Goal: Find specific page/section: Find specific page/section

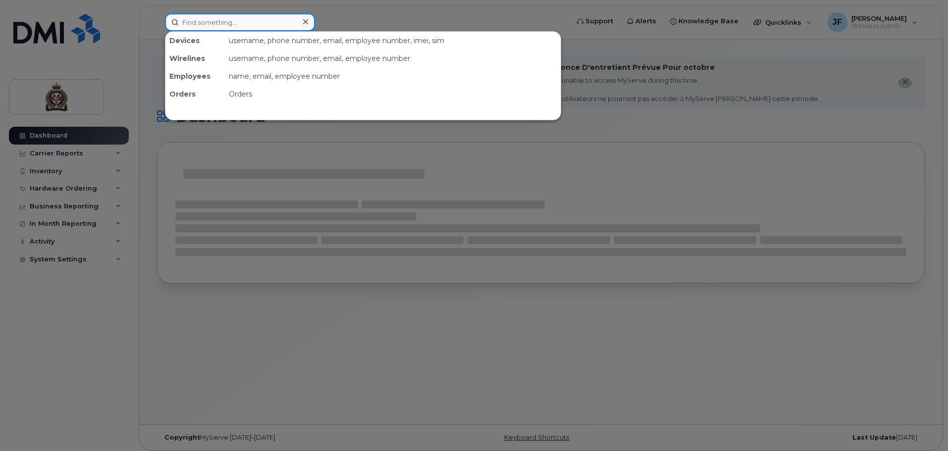
click at [223, 20] on input at bounding box center [240, 22] width 150 height 18
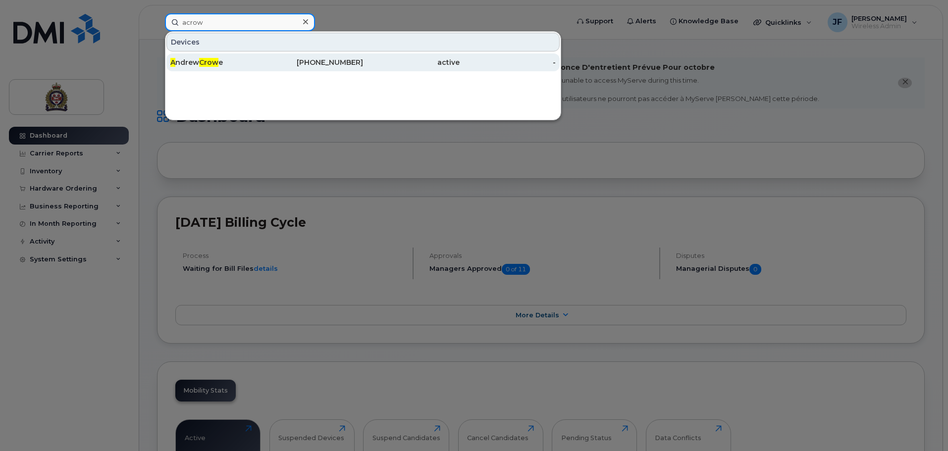
type input "acrow"
click at [199, 56] on div "A ndrew Crow e" at bounding box center [218, 63] width 97 height 18
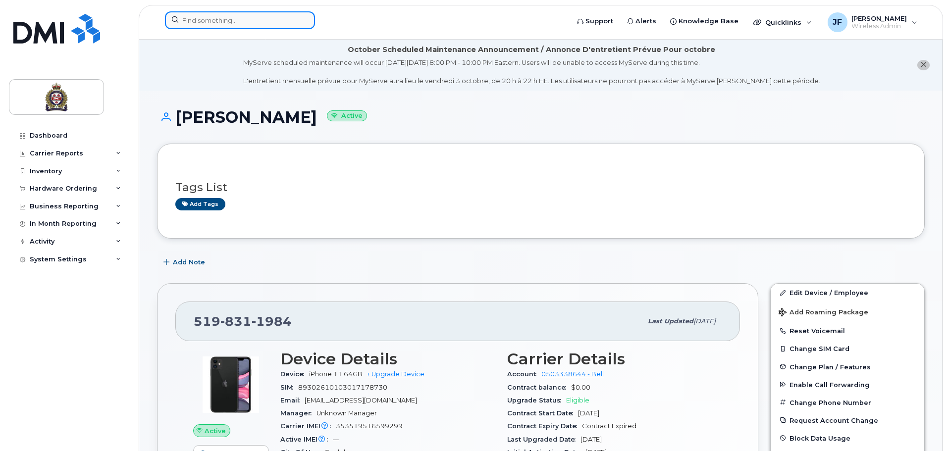
click at [246, 14] on input at bounding box center [240, 20] width 150 height 18
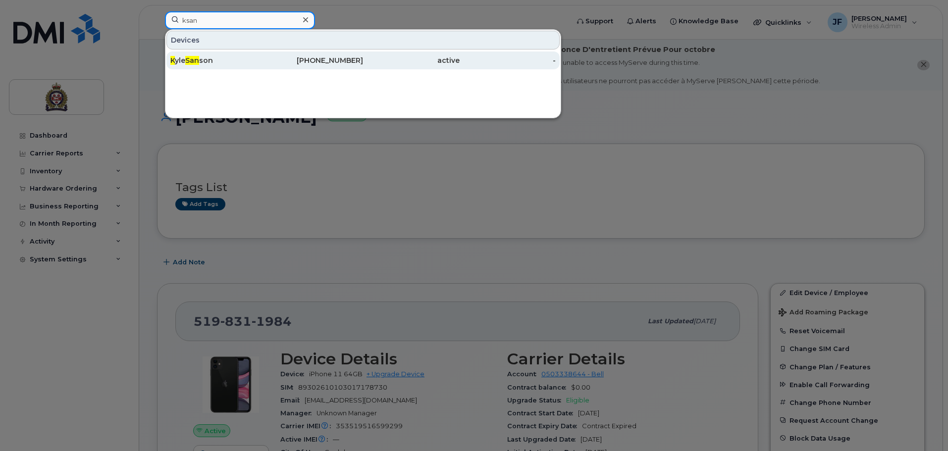
type input "ksan"
click at [246, 68] on div "K yle San son" at bounding box center [218, 61] width 97 height 18
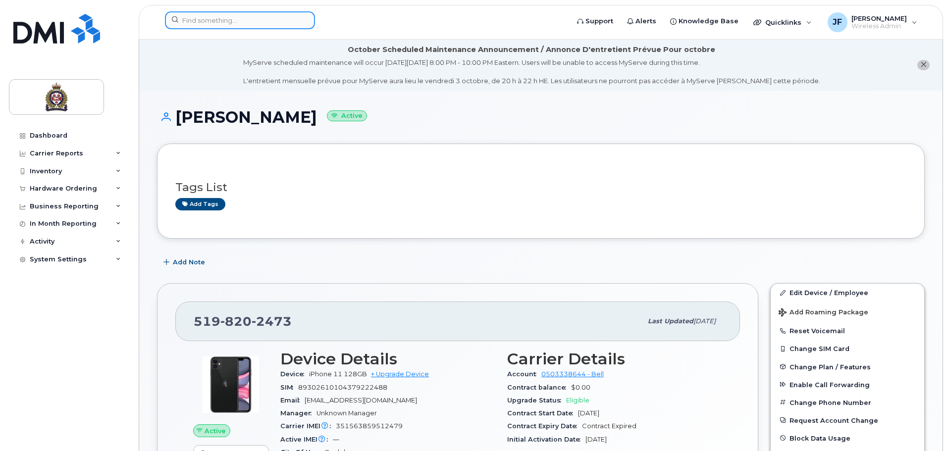
click at [221, 25] on input at bounding box center [240, 20] width 150 height 18
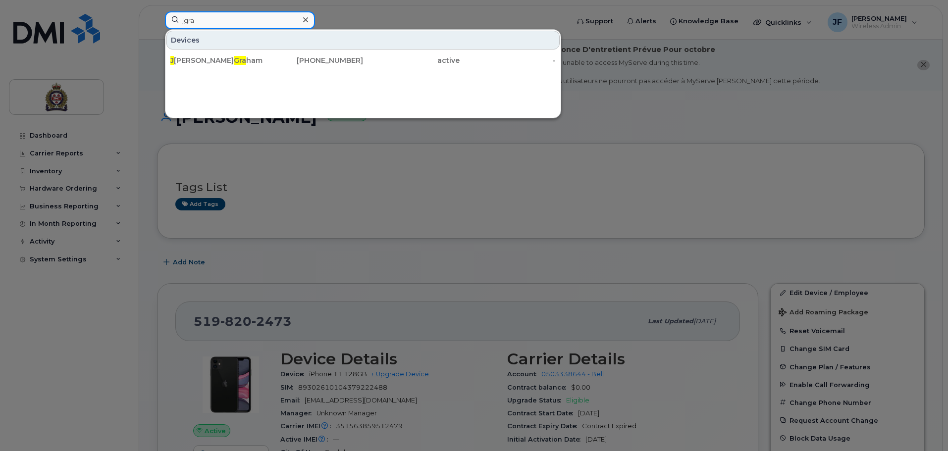
type input "jgra"
click at [215, 49] on div "Devices" at bounding box center [362, 40] width 393 height 19
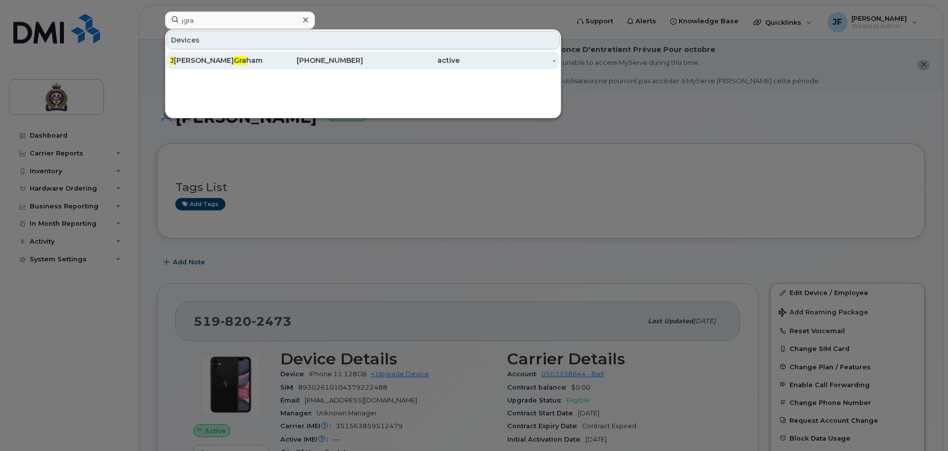
click at [217, 56] on div "J ames Gra ham" at bounding box center [218, 60] width 97 height 10
click at [210, 56] on div "J ames Gra ham" at bounding box center [218, 60] width 97 height 10
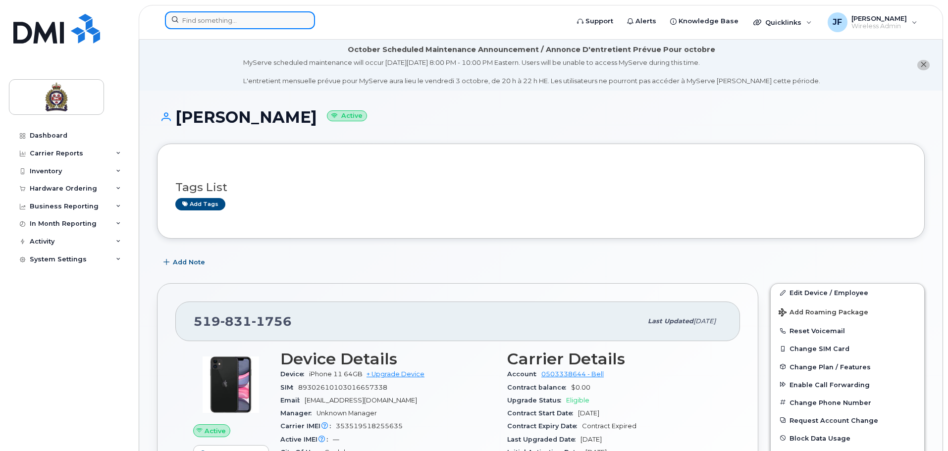
click at [220, 23] on input at bounding box center [240, 20] width 150 height 18
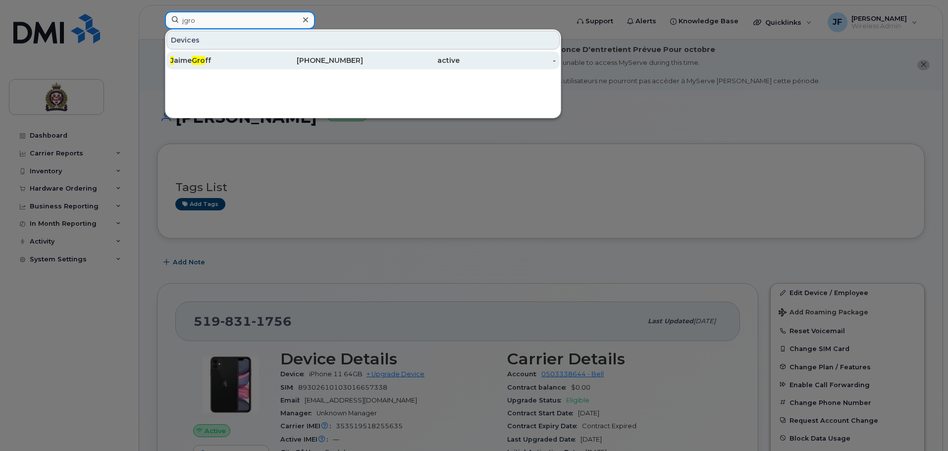
type input "jgro"
click at [235, 59] on div "J aime Gro ff" at bounding box center [218, 60] width 97 height 10
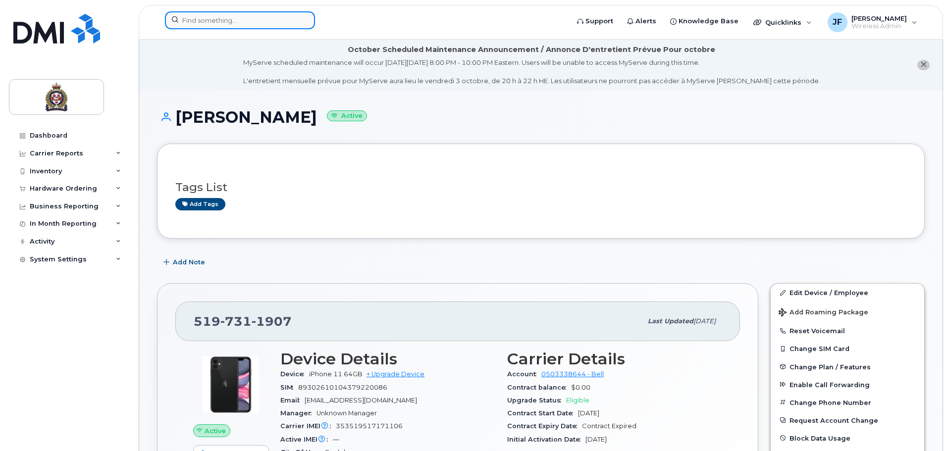
click at [231, 18] on input at bounding box center [240, 20] width 150 height 18
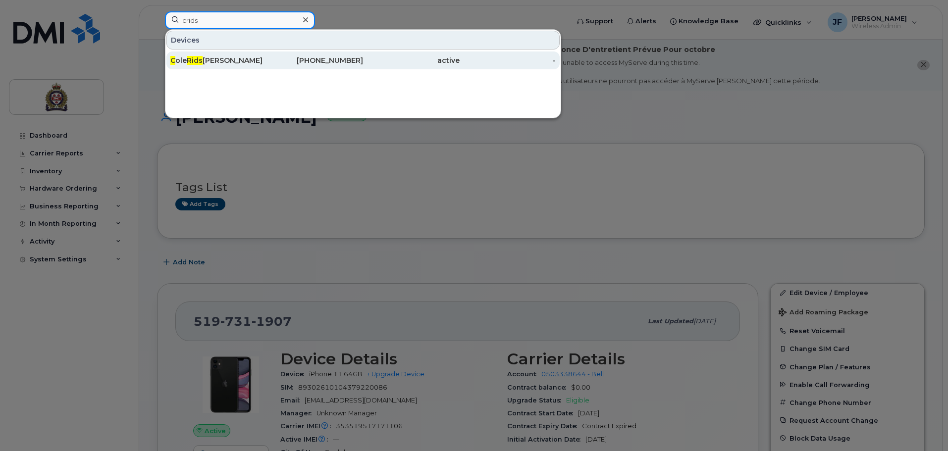
type input "crids"
click at [224, 63] on div "C ole Rids [PERSON_NAME]" at bounding box center [218, 60] width 97 height 10
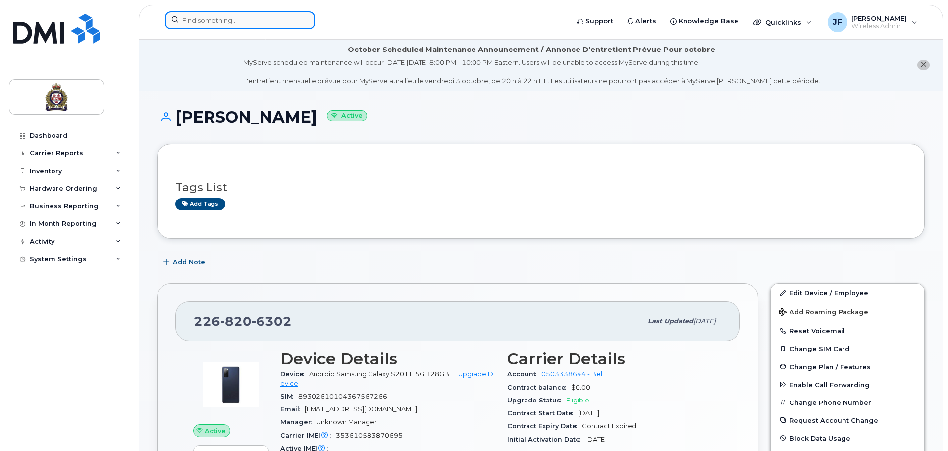
click at [233, 18] on input at bounding box center [240, 20] width 150 height 18
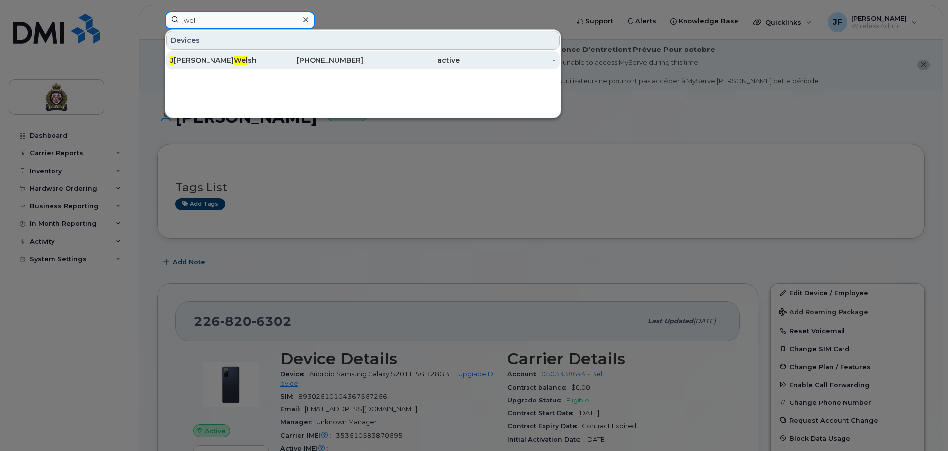
type input "jwel"
click at [240, 63] on div "J ames Wel sh" at bounding box center [218, 60] width 97 height 10
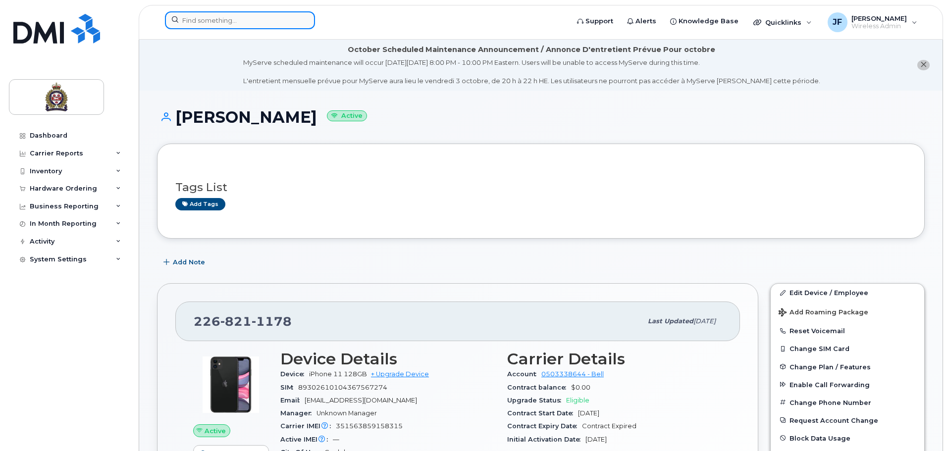
click at [244, 26] on input at bounding box center [240, 20] width 150 height 18
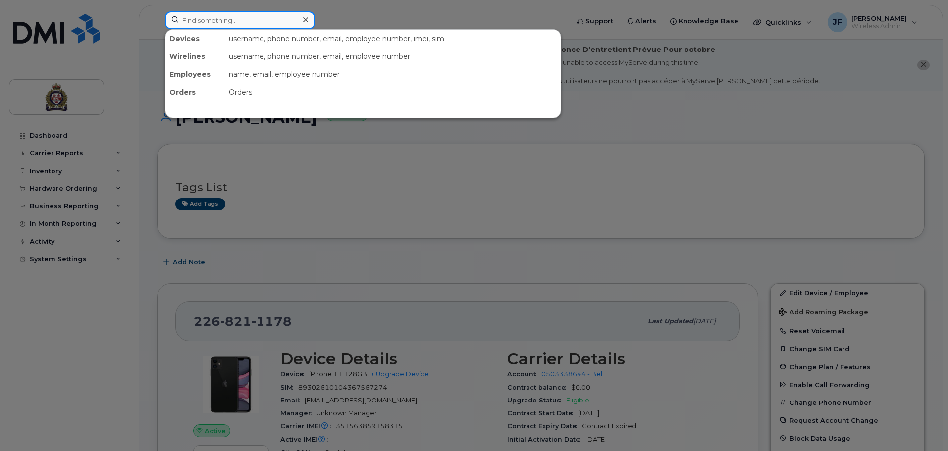
click at [244, 26] on input at bounding box center [240, 20] width 150 height 18
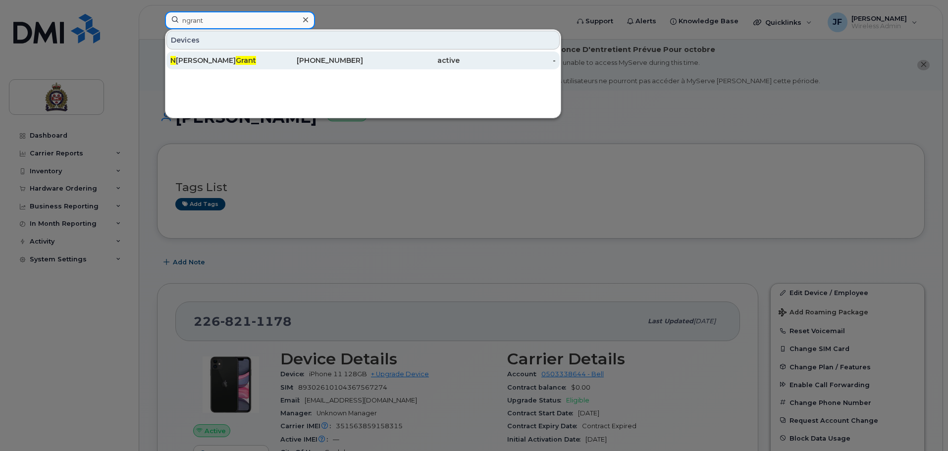
type input "ngrant"
click at [206, 56] on div "N atasha Grant" at bounding box center [218, 60] width 97 height 10
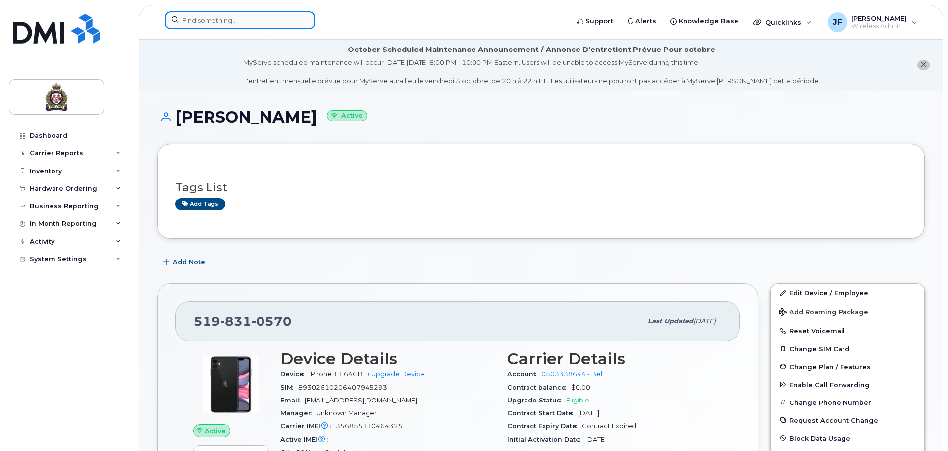
click at [269, 17] on input at bounding box center [240, 20] width 150 height 18
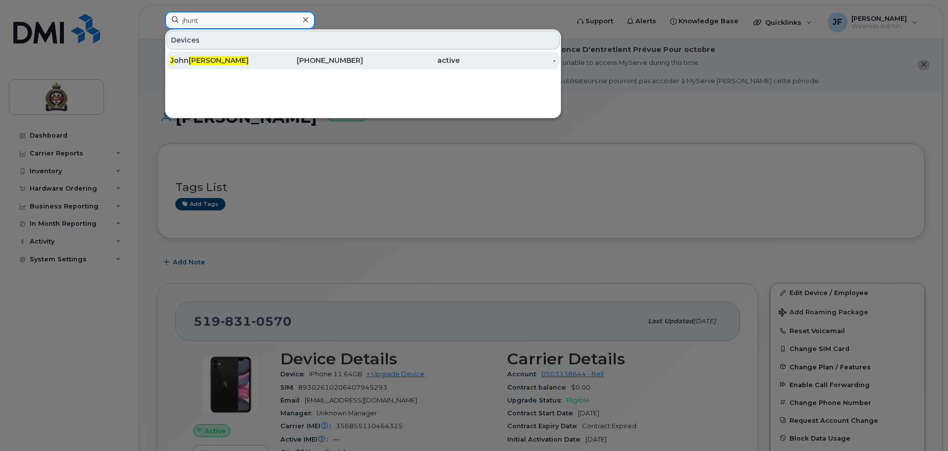
type input "jhunt"
click at [256, 56] on div "J ohn Hunt" at bounding box center [218, 60] width 97 height 10
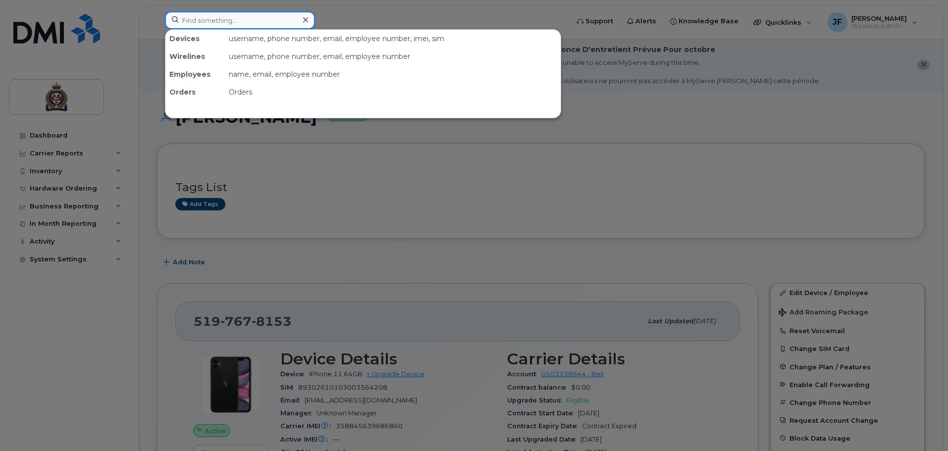
click at [200, 23] on input at bounding box center [240, 20] width 150 height 18
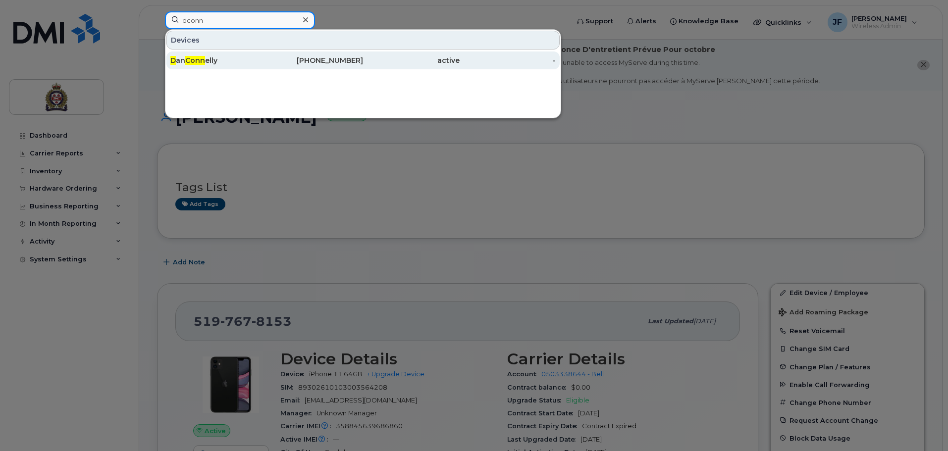
type input "dconn"
click at [207, 54] on div "D an Conn elly" at bounding box center [218, 61] width 97 height 18
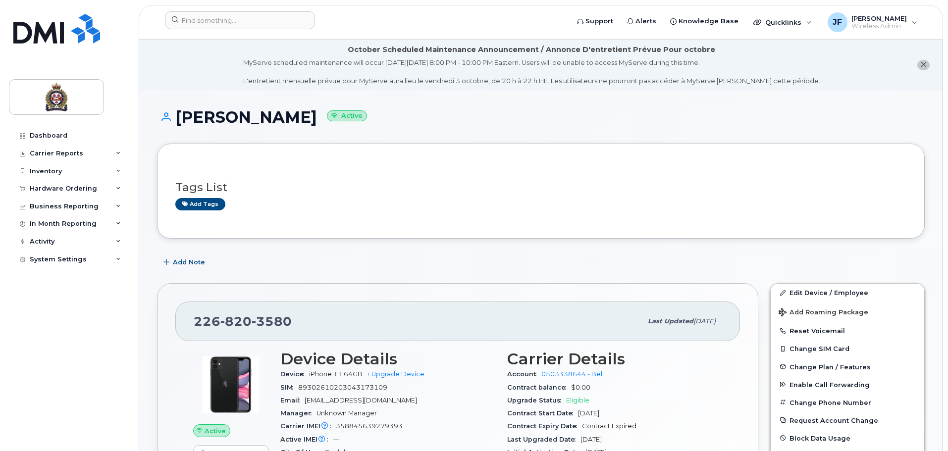
click at [218, 10] on header "Support Alerts Knowledge Base Quicklinks Suspend / Cancel Device Change SIM Car…" at bounding box center [541, 22] width 805 height 35
click at [219, 18] on input at bounding box center [240, 20] width 150 height 18
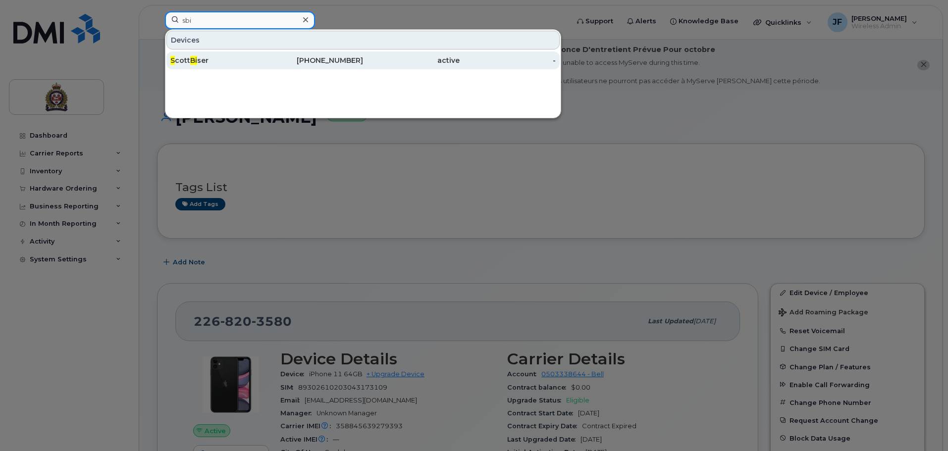
type input "sbi"
click at [214, 56] on div "S cott Bi ser" at bounding box center [218, 60] width 97 height 10
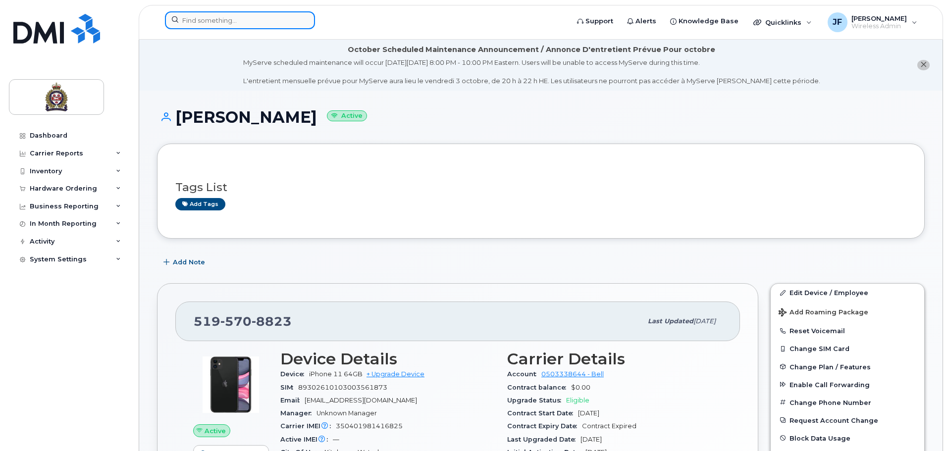
click at [278, 24] on input at bounding box center [240, 20] width 150 height 18
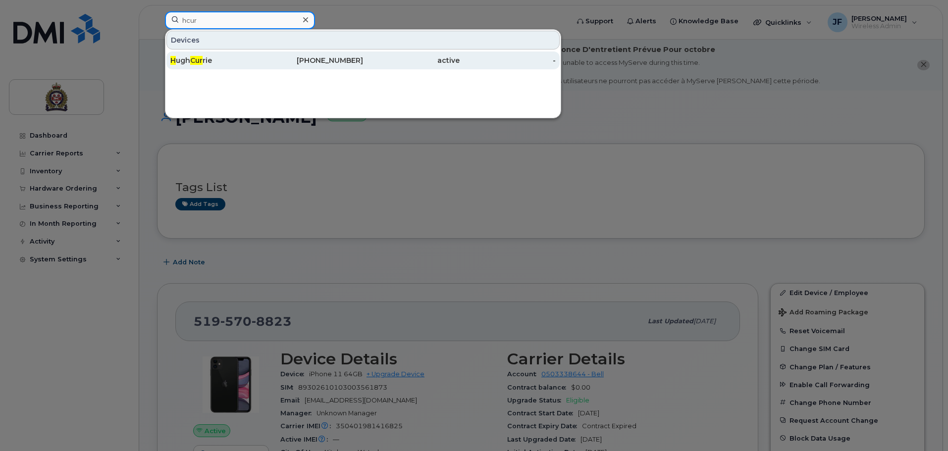
type input "hcur"
click at [279, 55] on div "[PHONE_NUMBER]" at bounding box center [315, 61] width 97 height 18
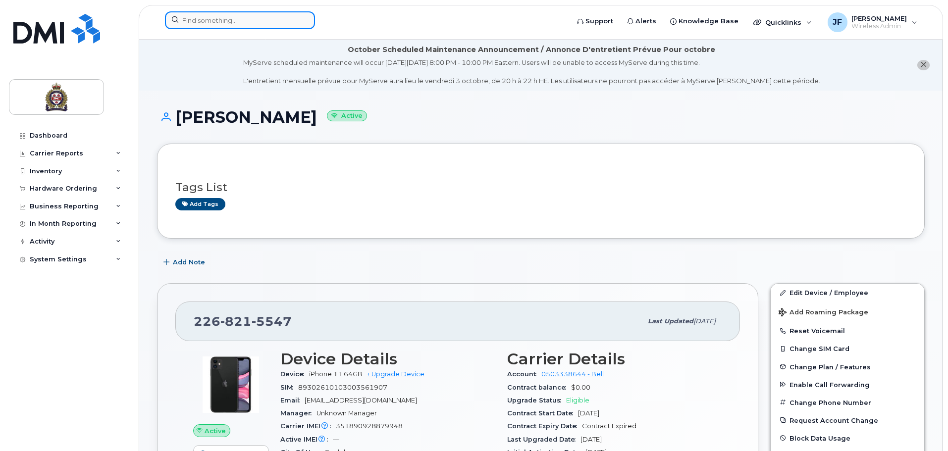
click at [213, 23] on input at bounding box center [240, 20] width 150 height 18
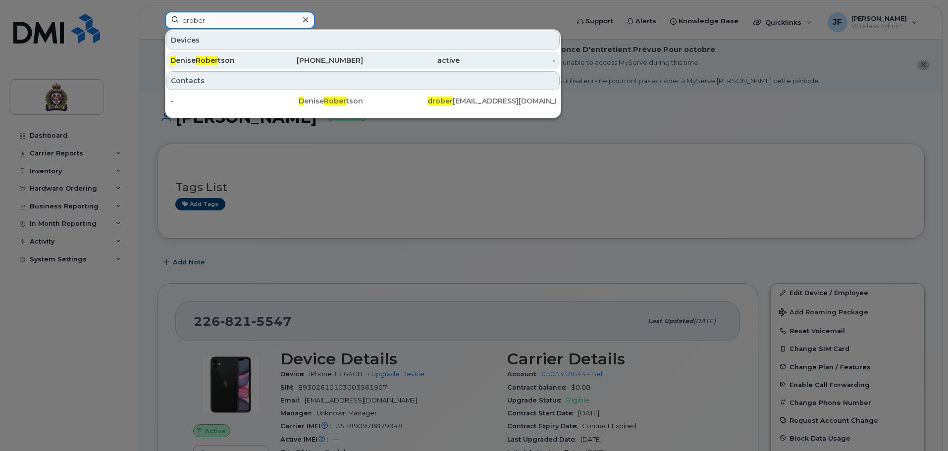
type input "drober"
click at [224, 60] on div "D [PERSON_NAME]" at bounding box center [218, 60] width 97 height 10
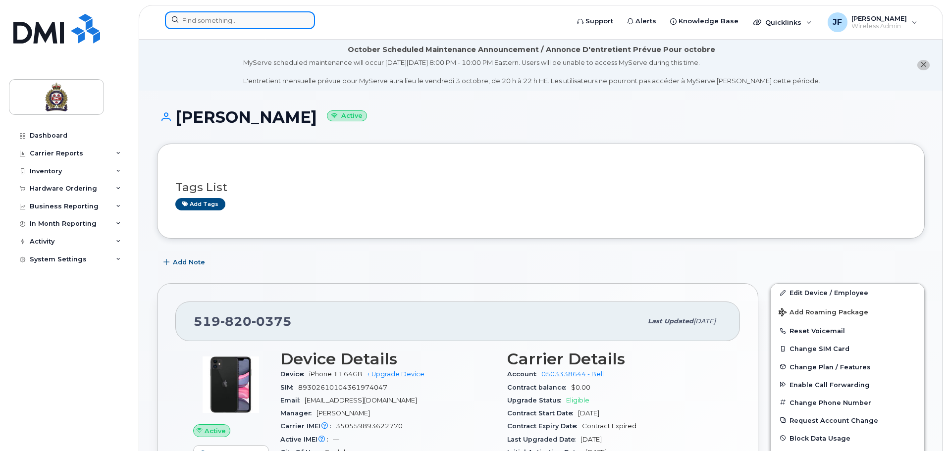
click at [255, 28] on input at bounding box center [240, 20] width 150 height 18
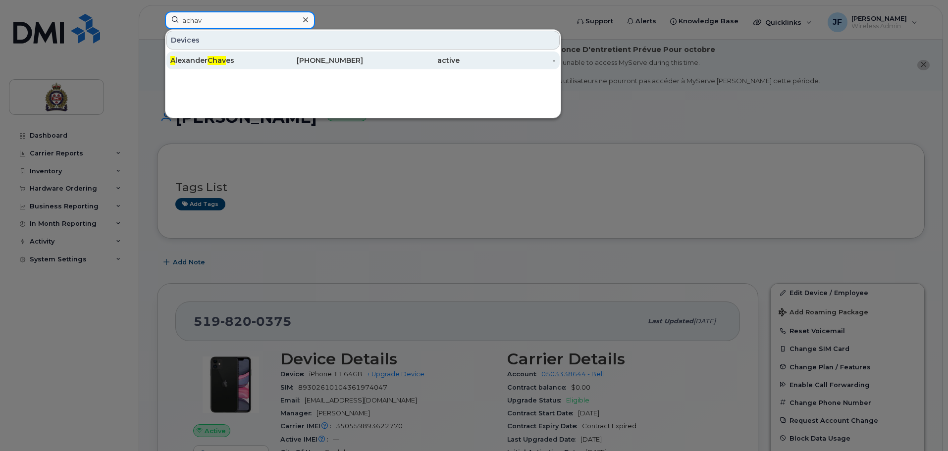
type input "achav"
click at [237, 65] on div "A lexander Chav es" at bounding box center [218, 60] width 97 height 10
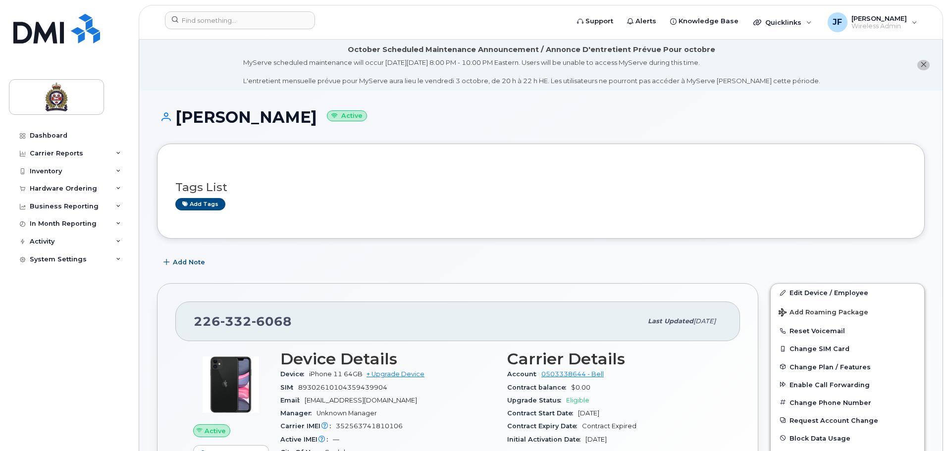
click at [215, 11] on header "Support Alerts Knowledge Base Quicklinks Suspend / Cancel Device Change SIM Car…" at bounding box center [541, 22] width 805 height 35
click at [215, 19] on input at bounding box center [240, 20] width 150 height 18
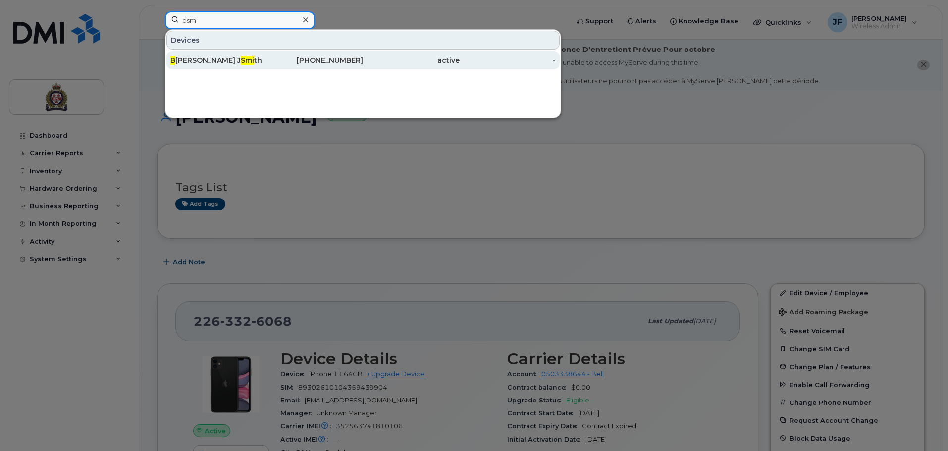
type input "bsmi"
click at [192, 54] on div "B [PERSON_NAME] J Smi th" at bounding box center [218, 61] width 97 height 18
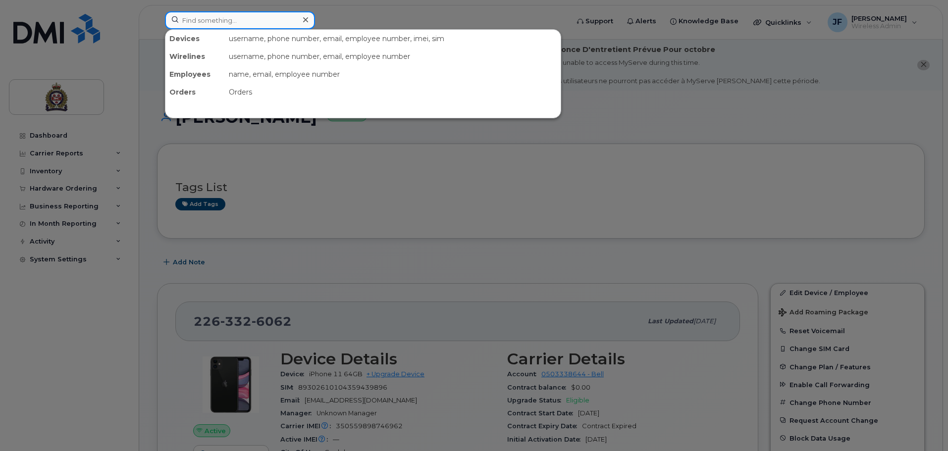
click at [218, 11] on input at bounding box center [240, 20] width 150 height 18
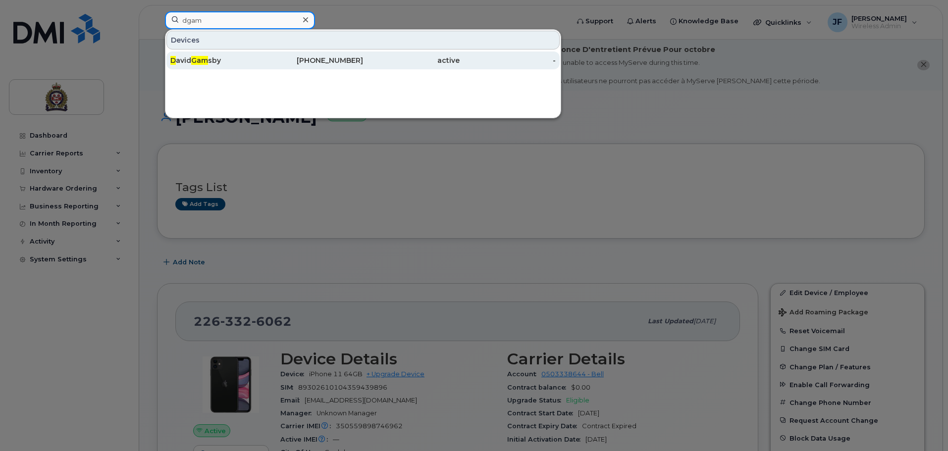
type input "dgam"
click at [250, 59] on div "D avid Gam sby" at bounding box center [218, 60] width 97 height 10
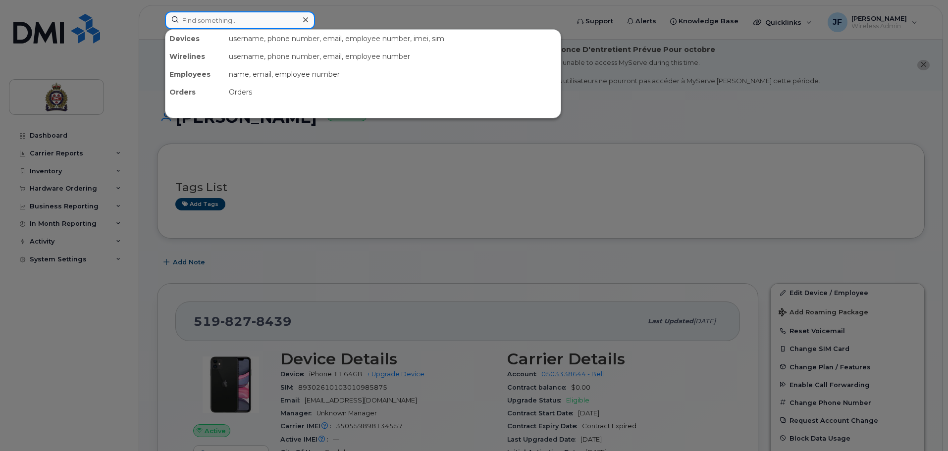
click at [279, 16] on input at bounding box center [240, 20] width 150 height 18
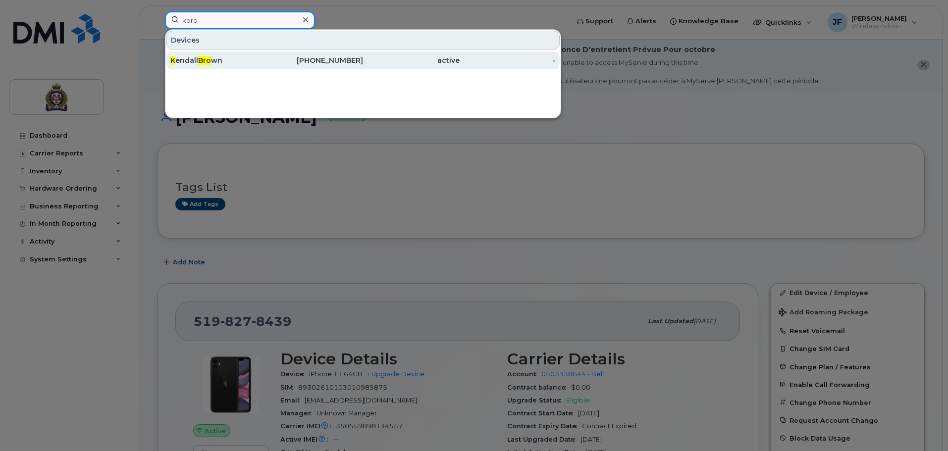
type input "kbro"
click at [251, 60] on div "K endall Bro wn" at bounding box center [218, 60] width 97 height 10
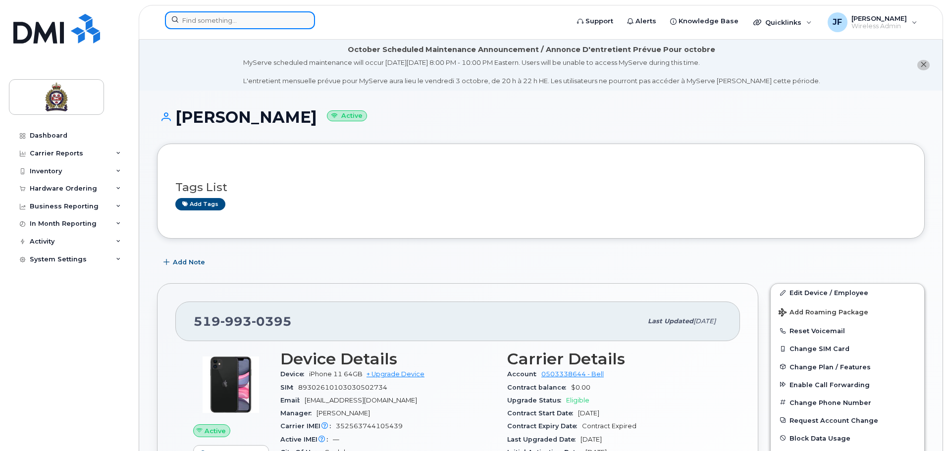
click at [256, 26] on input at bounding box center [240, 20] width 150 height 18
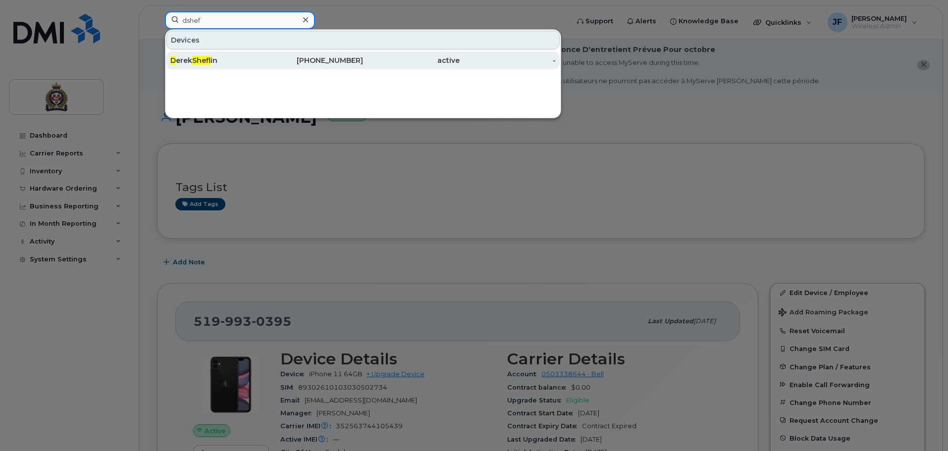
type input "dshef"
click at [276, 54] on div "[PHONE_NUMBER]" at bounding box center [315, 61] width 97 height 18
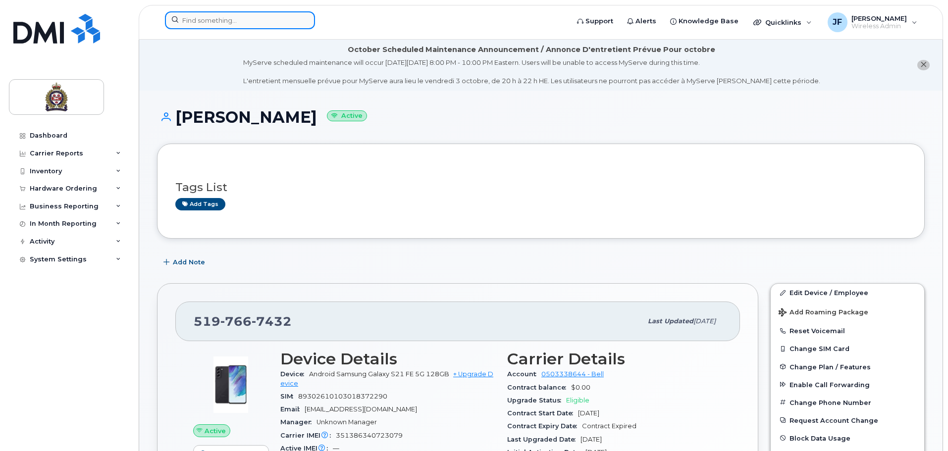
click at [215, 26] on input at bounding box center [240, 20] width 150 height 18
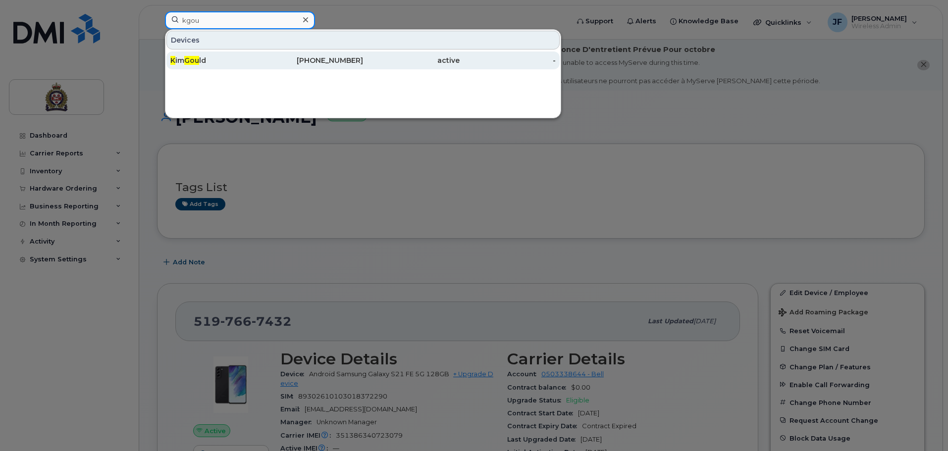
type input "kgou"
click at [223, 58] on div "K im [PERSON_NAME]" at bounding box center [218, 60] width 97 height 10
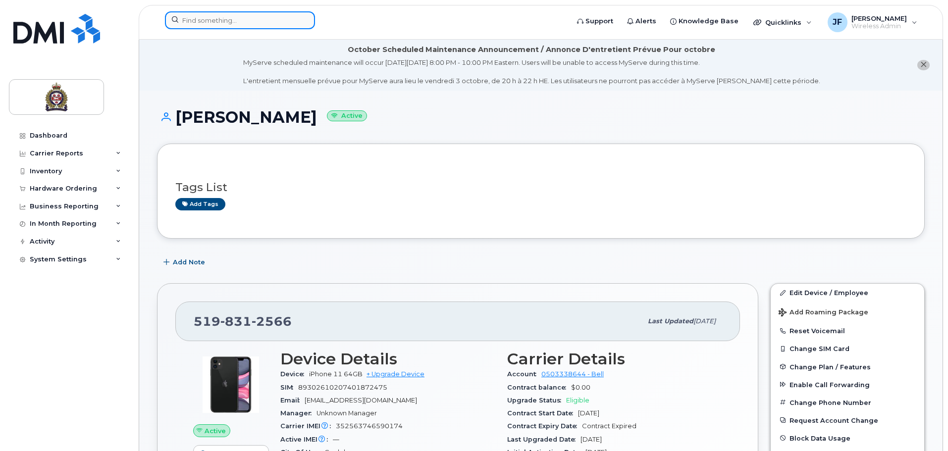
click at [193, 24] on input at bounding box center [240, 20] width 150 height 18
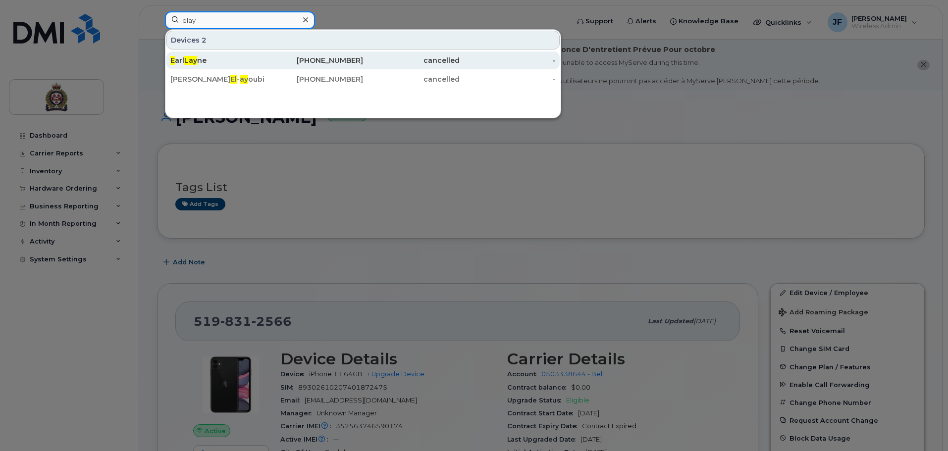
type input "elay"
click at [193, 63] on span "Lay" at bounding box center [190, 60] width 13 height 9
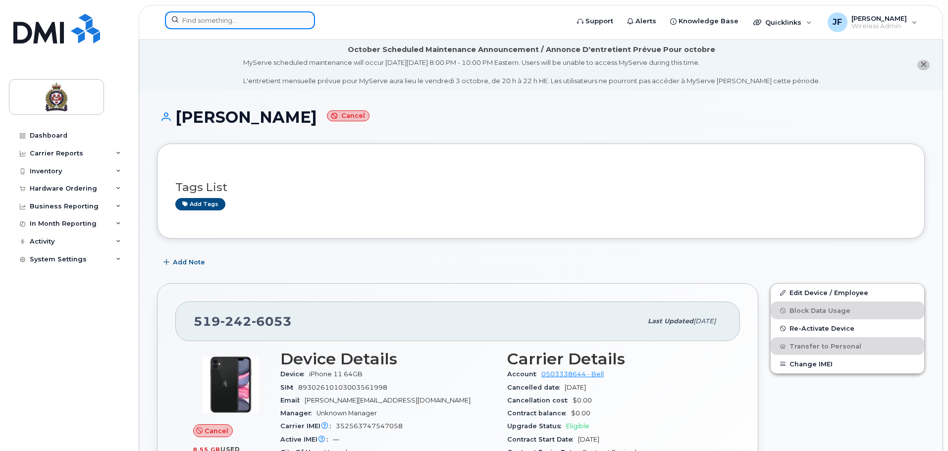
click at [282, 27] on input at bounding box center [240, 20] width 150 height 18
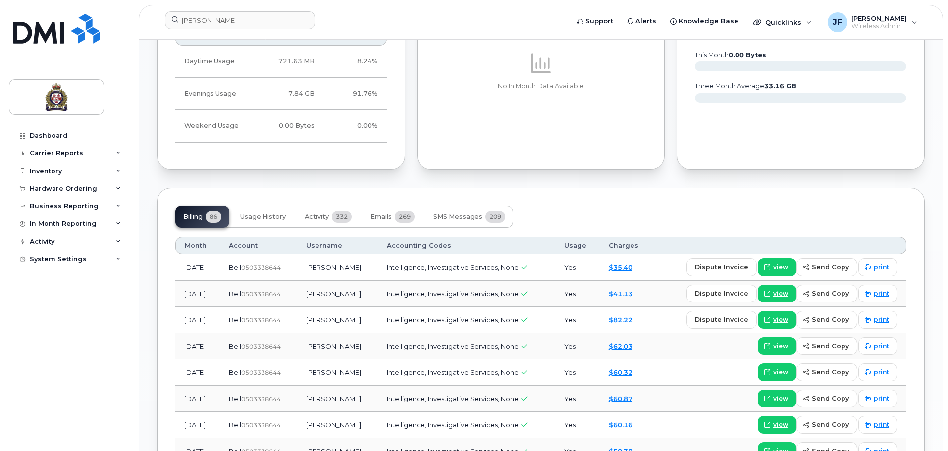
scroll to position [594, 0]
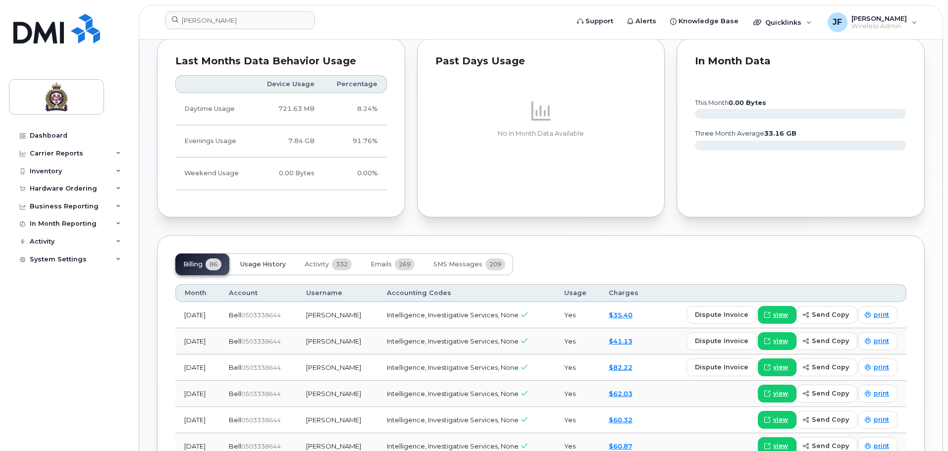
click at [249, 265] on span "Usage History" at bounding box center [263, 265] width 46 height 8
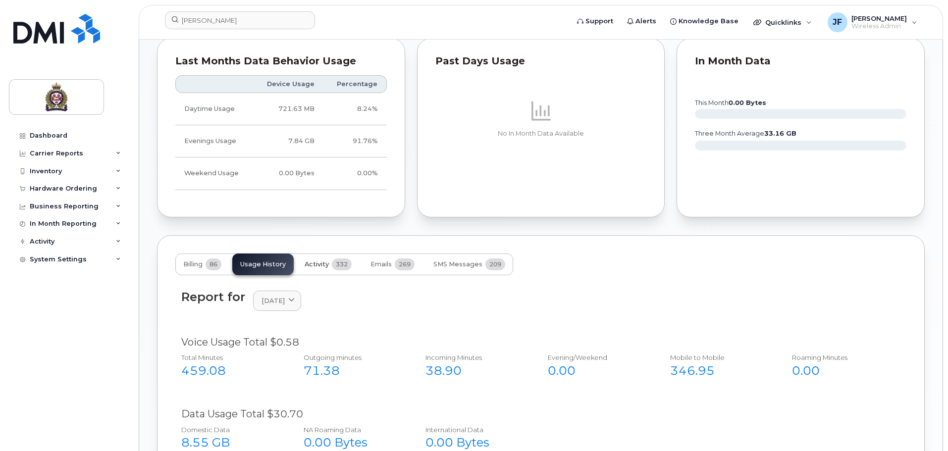
click at [323, 261] on span "Activity" at bounding box center [317, 265] width 24 height 8
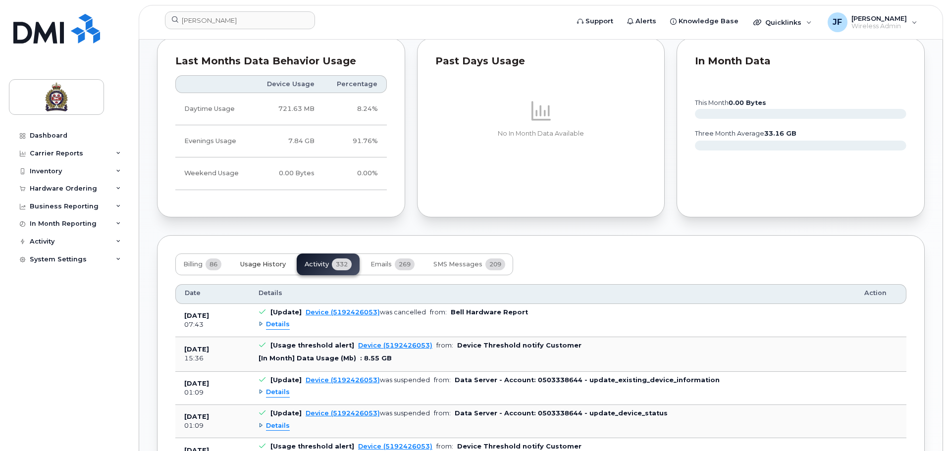
click at [262, 265] on span "Usage History" at bounding box center [263, 265] width 46 height 8
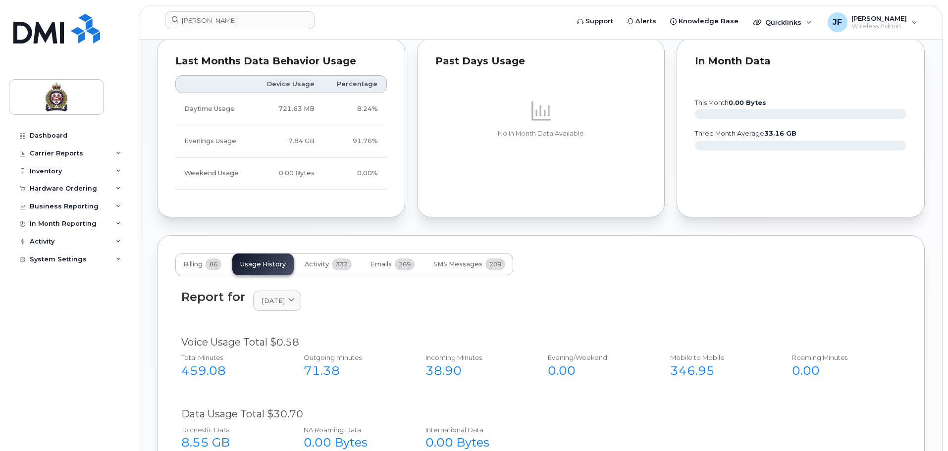
scroll to position [446, 0]
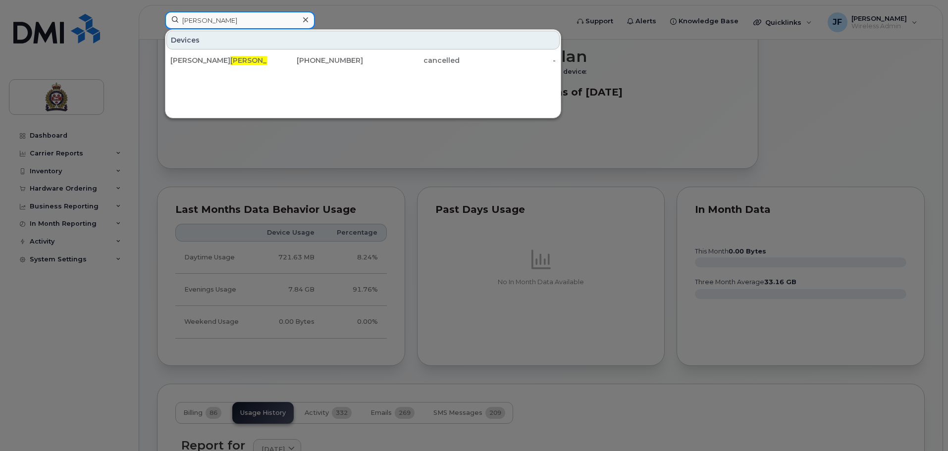
drag, startPoint x: 207, startPoint y: 21, endPoint x: 108, endPoint y: 18, distance: 98.1
click at [157, 18] on div "layne Devices Earl Layne 519-242-6053 cancelled -" at bounding box center [363, 22] width 413 height 22
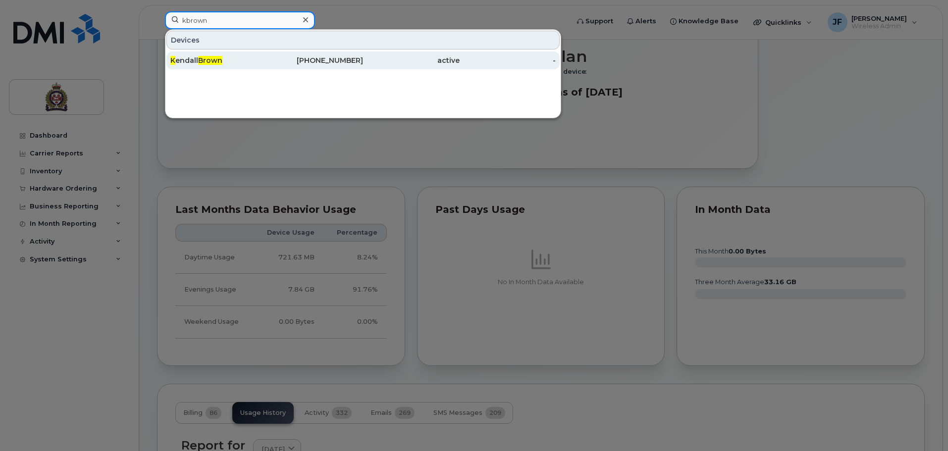
type input "kbrown"
click at [197, 56] on div "K endall Brown" at bounding box center [218, 60] width 97 height 10
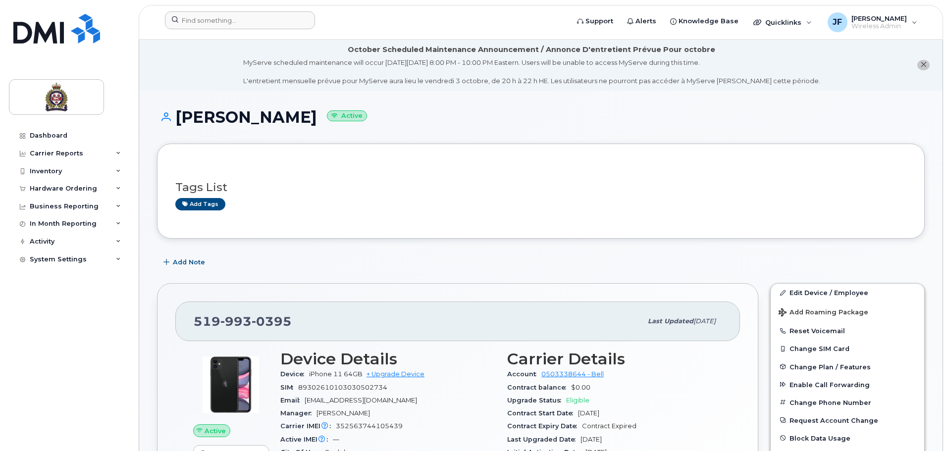
click at [215, 30] on div at bounding box center [363, 22] width 413 height 22
click at [217, 26] on input at bounding box center [240, 20] width 150 height 18
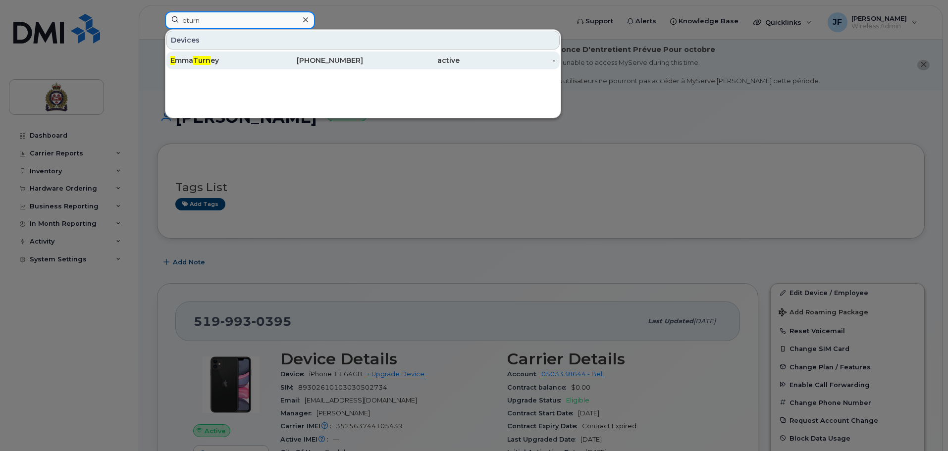
type input "eturn"
click at [216, 55] on div "E mma Turn ey" at bounding box center [218, 61] width 97 height 18
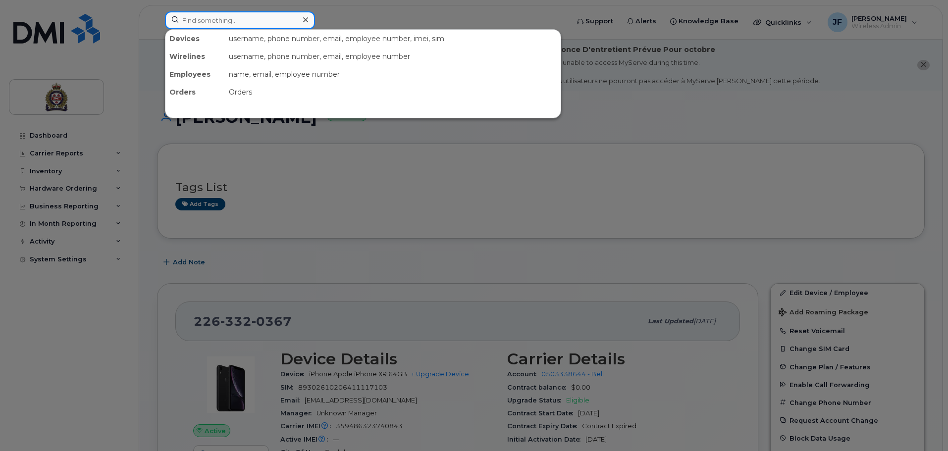
click at [210, 24] on input at bounding box center [240, 20] width 150 height 18
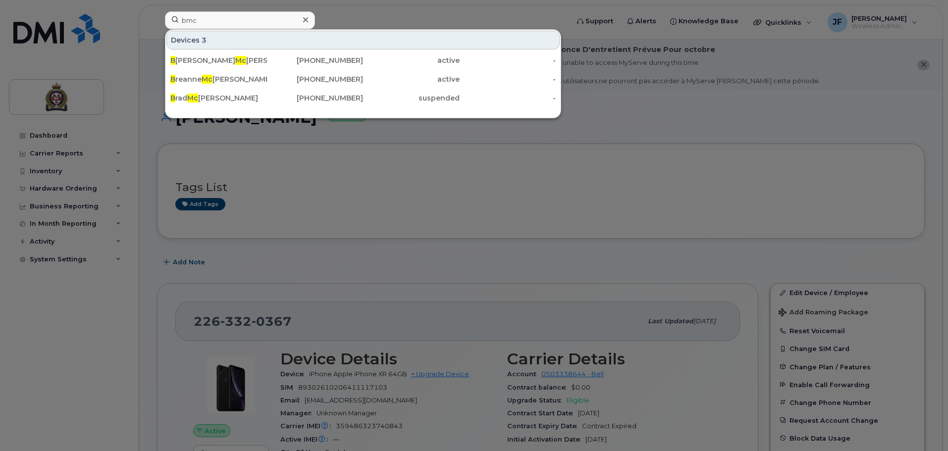
click at [752, 91] on div at bounding box center [474, 225] width 948 height 451
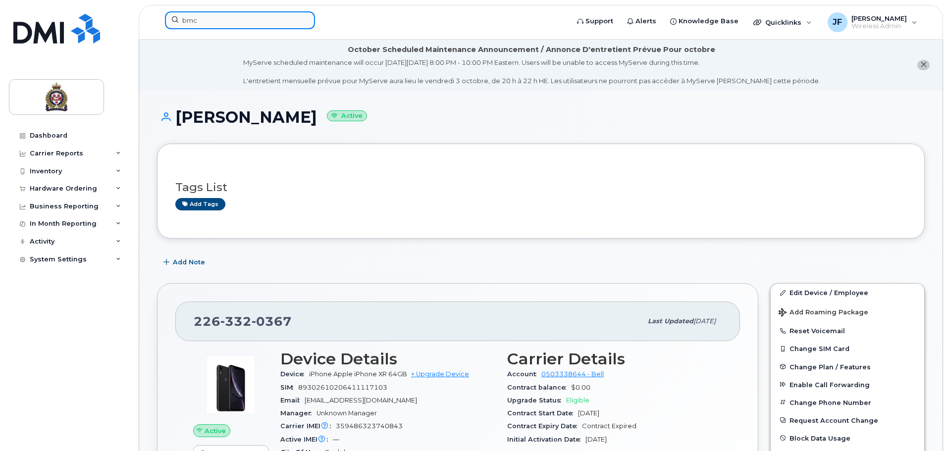
drag, startPoint x: 196, startPoint y: 24, endPoint x: 206, endPoint y: 23, distance: 9.9
click at [196, 24] on input "bmc" at bounding box center [240, 20] width 150 height 18
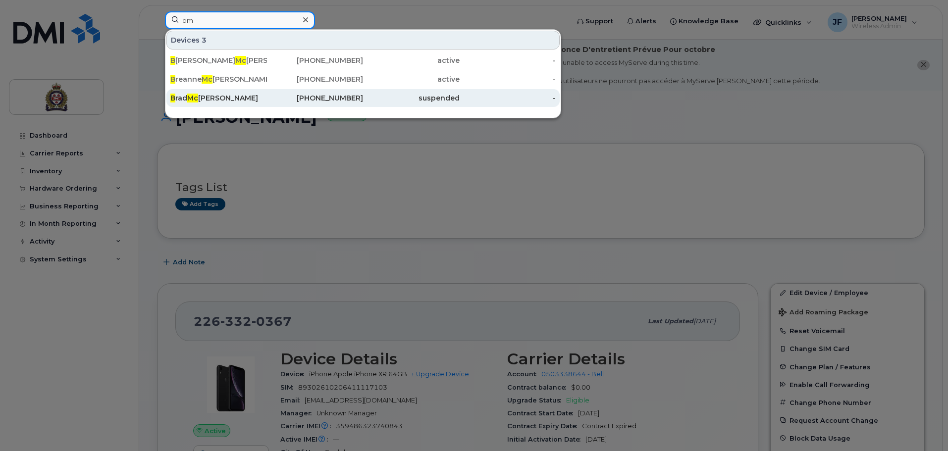
type input "b"
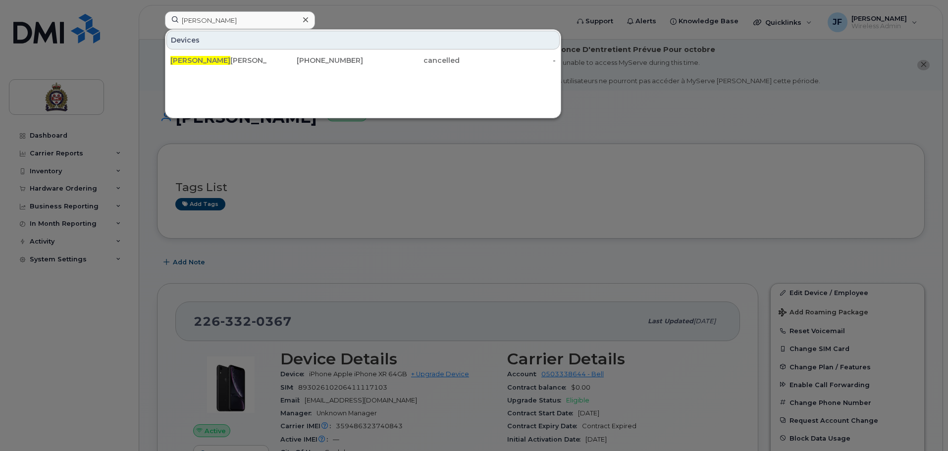
click at [318, 143] on div at bounding box center [474, 225] width 948 height 451
drag, startPoint x: 207, startPoint y: 18, endPoint x: 108, endPoint y: 10, distance: 98.9
click at [157, 11] on div "earl Devices Earl Layne 519-242-6053 cancelled -" at bounding box center [363, 22] width 413 height 22
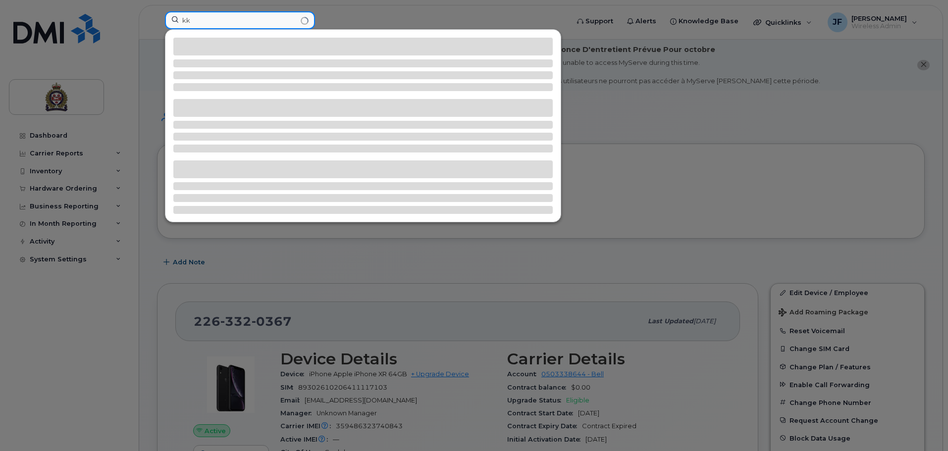
type input "k"
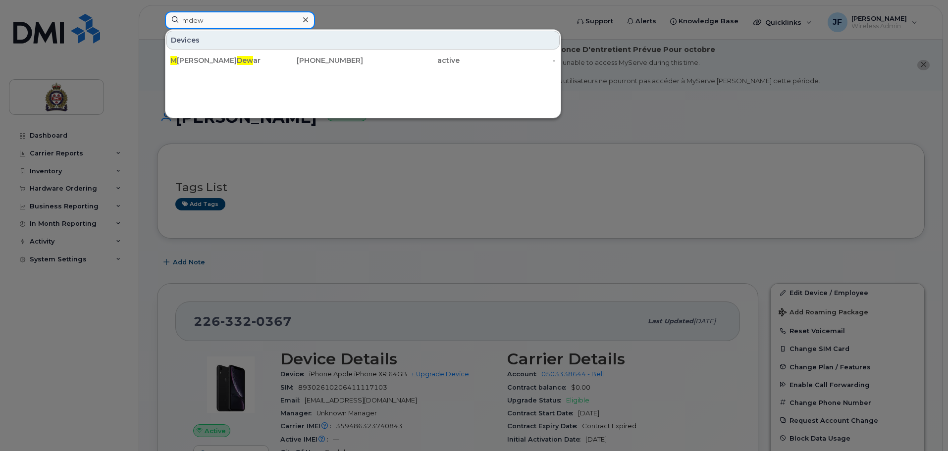
type input "mdew"
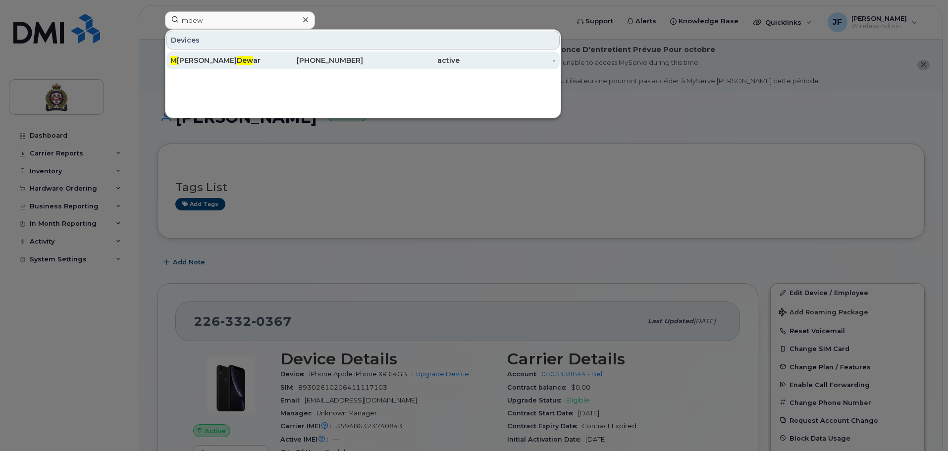
click at [220, 53] on div "M elanie Dew ar 226-332-3648 active -" at bounding box center [362, 61] width 395 height 20
click at [220, 53] on div "M elanie Dew ar" at bounding box center [218, 61] width 97 height 18
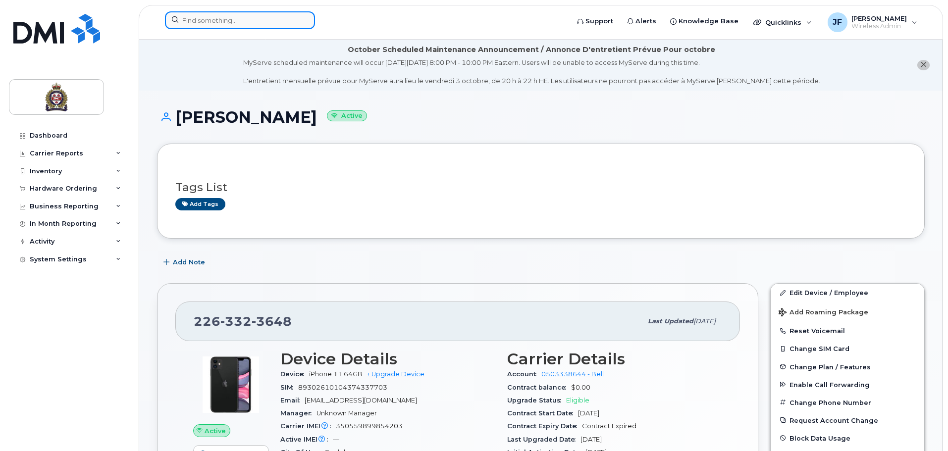
click at [220, 19] on input at bounding box center [240, 20] width 150 height 18
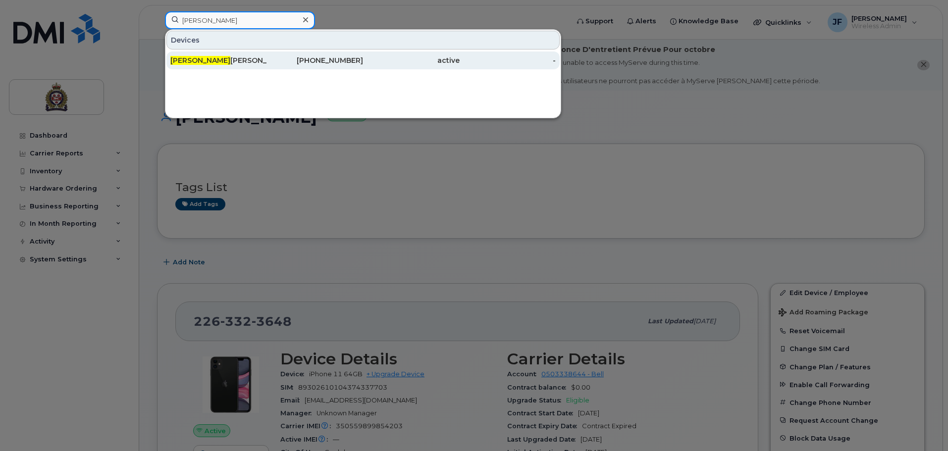
type input "[PERSON_NAME]"
click at [217, 55] on div "Kim Gould" at bounding box center [218, 61] width 97 height 18
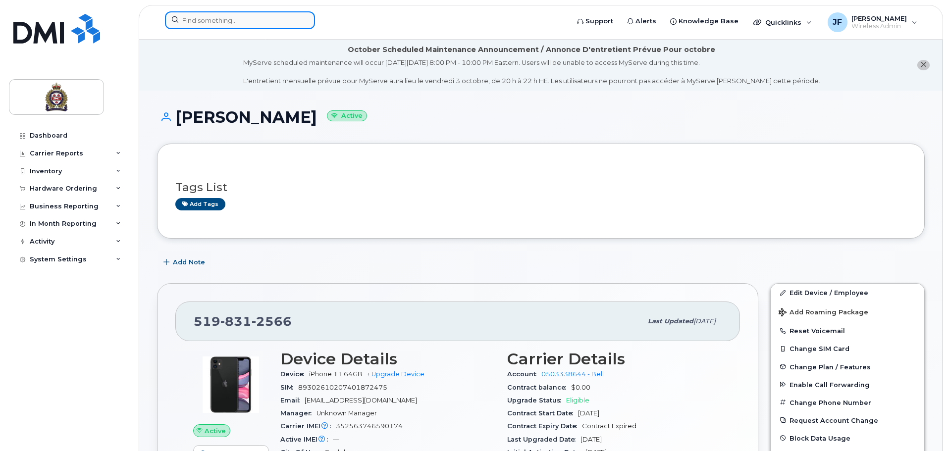
click at [228, 25] on input at bounding box center [240, 20] width 150 height 18
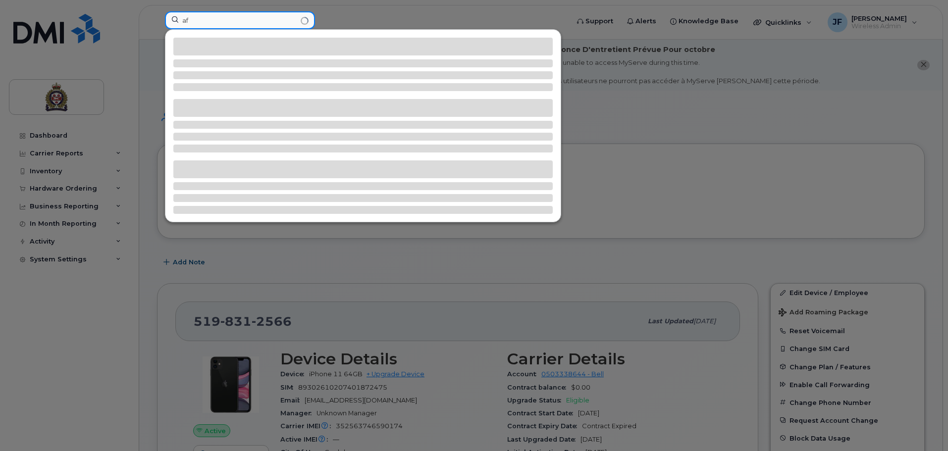
type input "a"
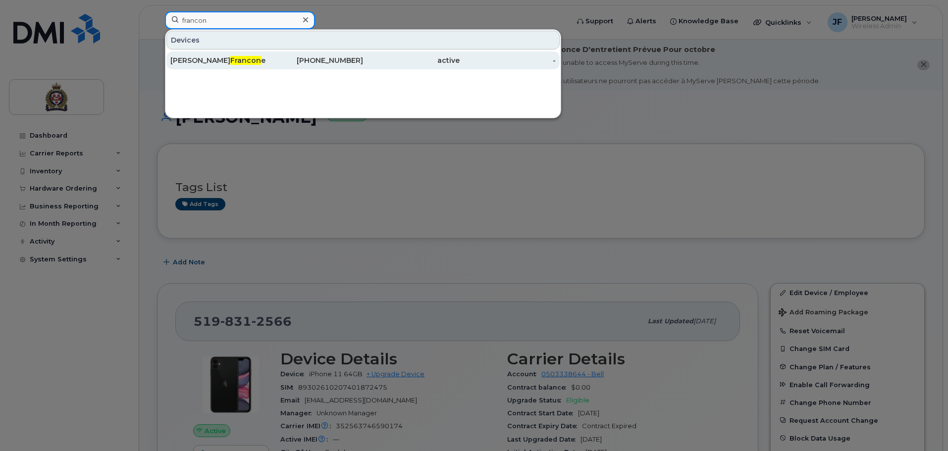
type input "francon"
click at [230, 58] on span "Francon" at bounding box center [245, 60] width 31 height 9
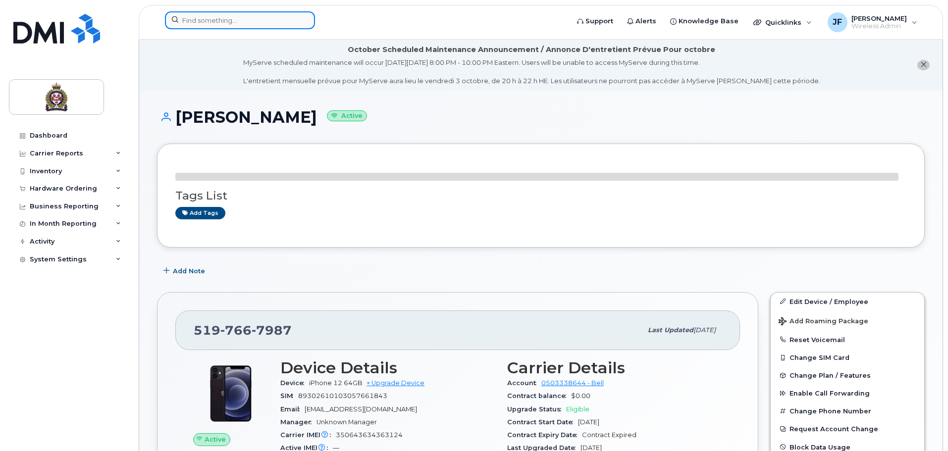
click at [234, 24] on input at bounding box center [240, 20] width 150 height 18
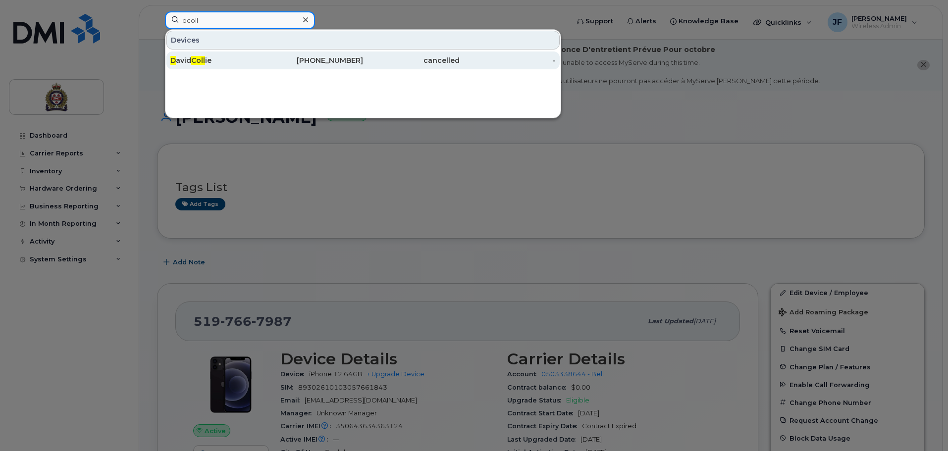
type input "dcoll"
click at [223, 62] on div "D avid Coll ie" at bounding box center [218, 60] width 97 height 10
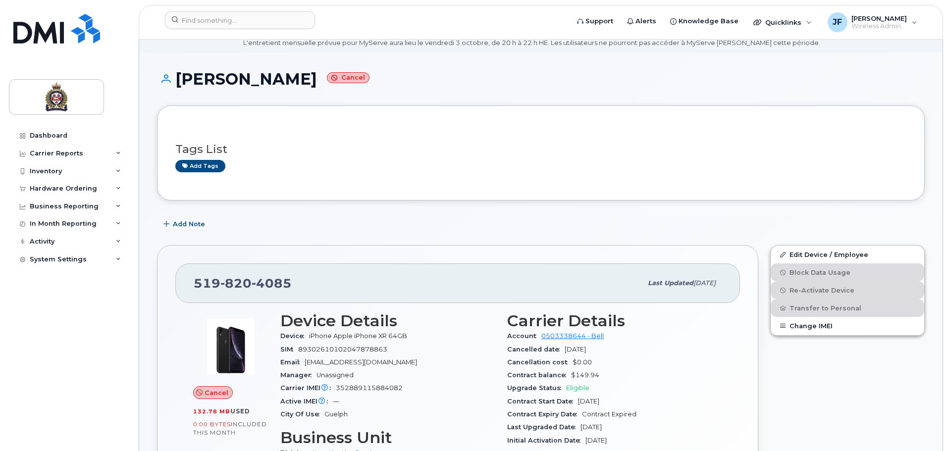
scroll to position [50, 0]
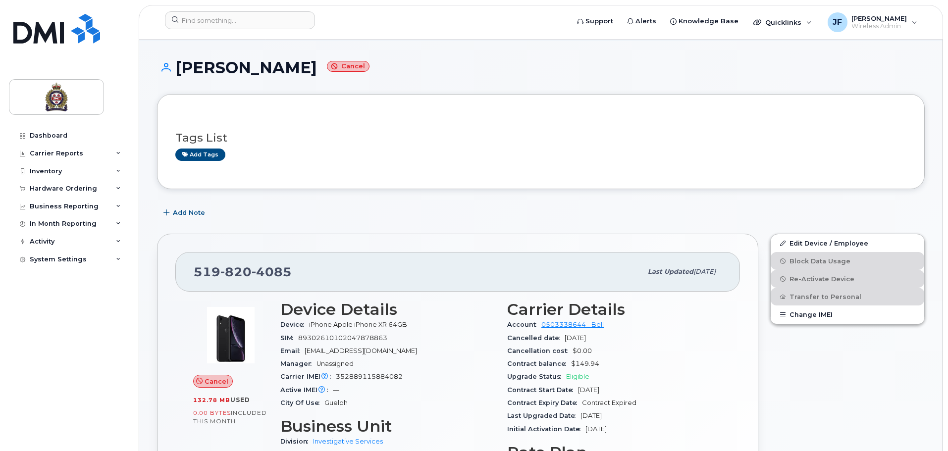
click at [116, 57] on div "Dashboard Carrier Reports Monthly Billing Data Daily Data Pooling Data Behavior…" at bounding box center [67, 225] width 134 height 451
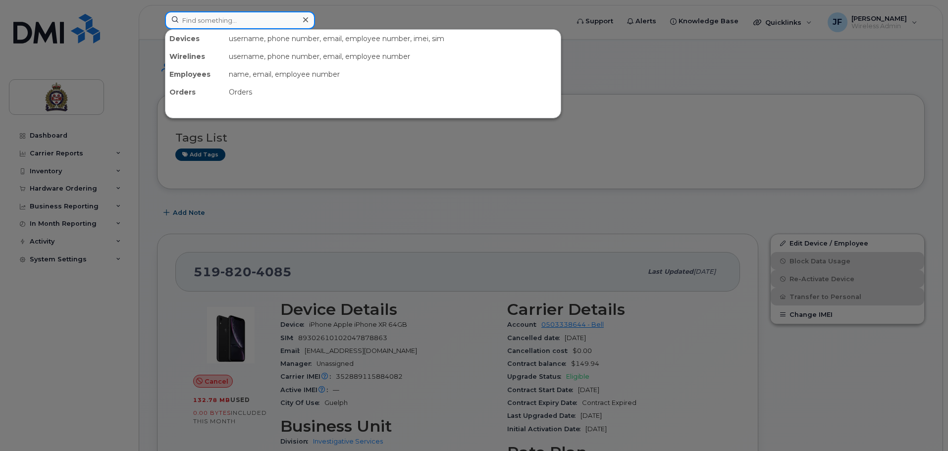
click at [216, 27] on input at bounding box center [240, 20] width 150 height 18
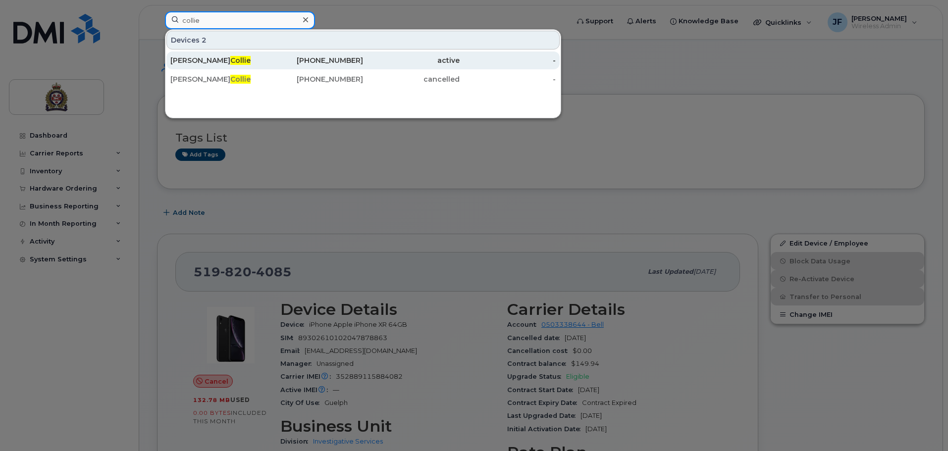
type input "collie"
click at [223, 55] on div "[PERSON_NAME]" at bounding box center [218, 61] width 97 height 18
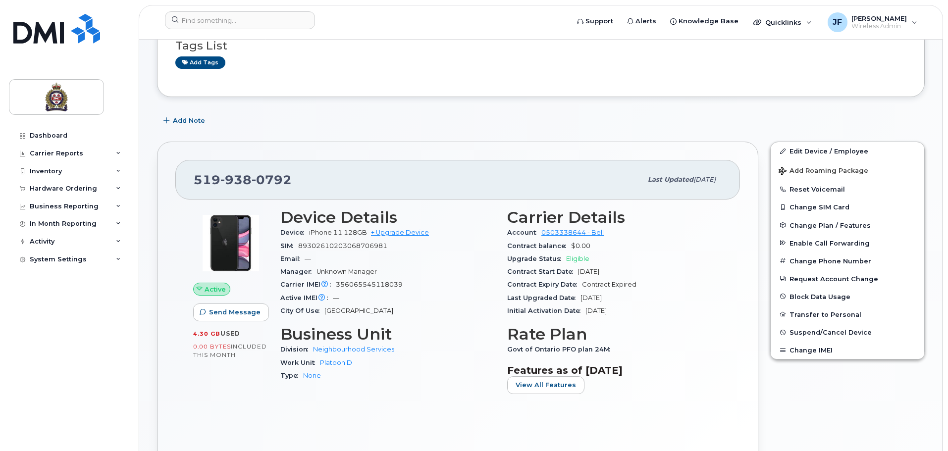
scroll to position [198, 0]
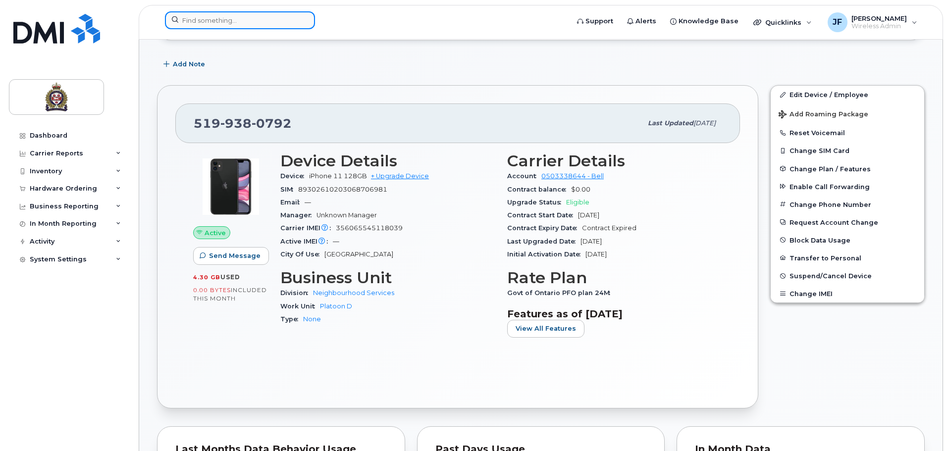
click at [187, 21] on input at bounding box center [240, 20] width 150 height 18
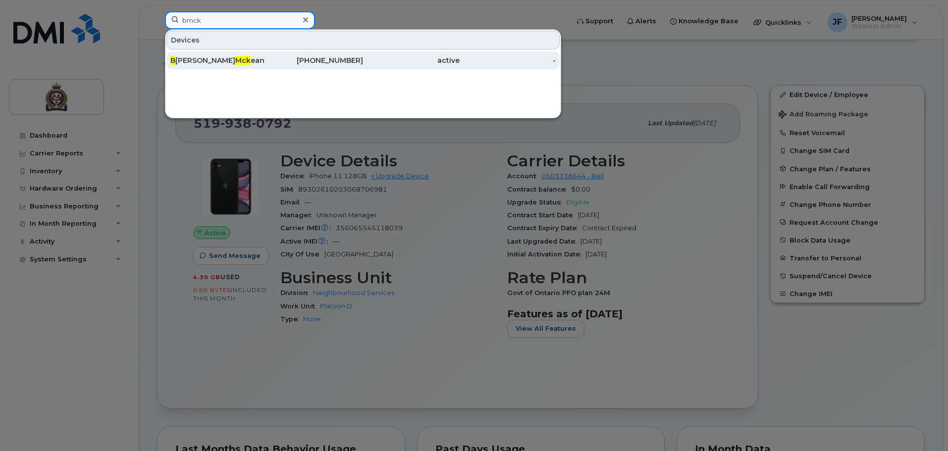
type input "bmck"
click at [235, 62] on span "Mck" at bounding box center [242, 60] width 15 height 9
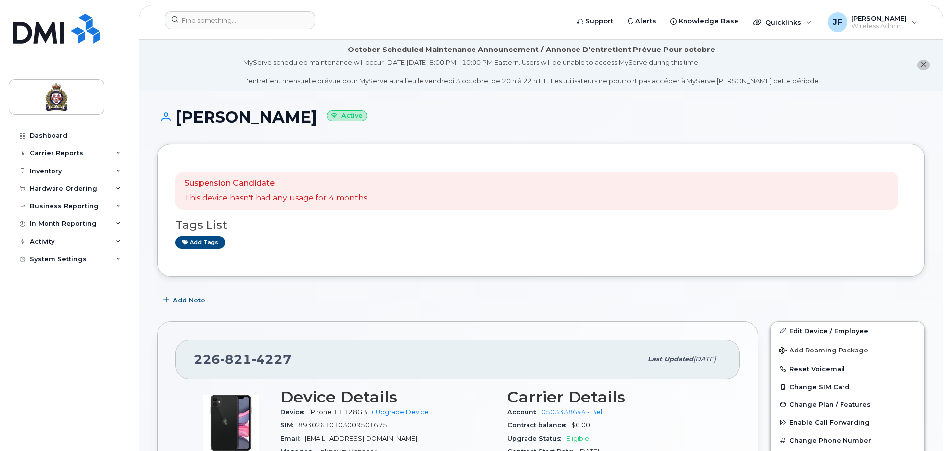
click at [236, 10] on header "Support Alerts Knowledge Base Quicklinks Suspend / Cancel Device Change SIM Car…" at bounding box center [541, 22] width 805 height 35
click at [236, 11] on header "Support Alerts Knowledge Base Quicklinks Suspend / Cancel Device Change SIM Car…" at bounding box center [541, 22] width 805 height 35
click at [239, 17] on input at bounding box center [240, 20] width 150 height 18
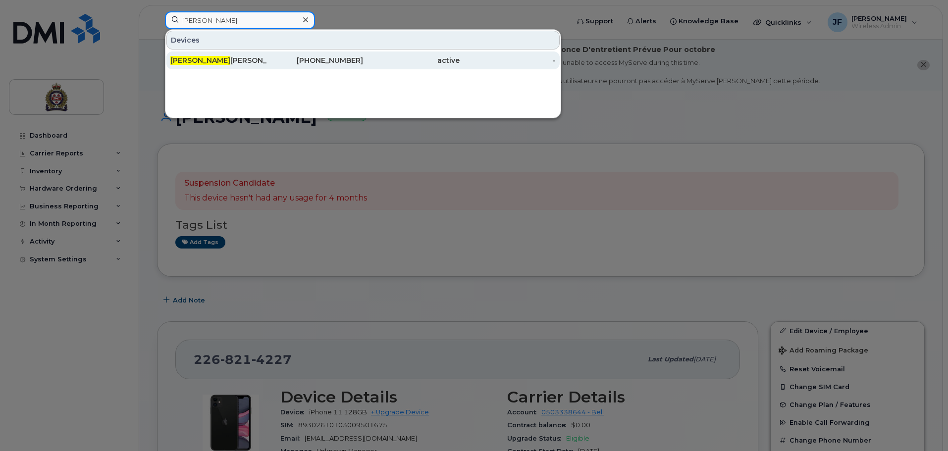
type input "kim"
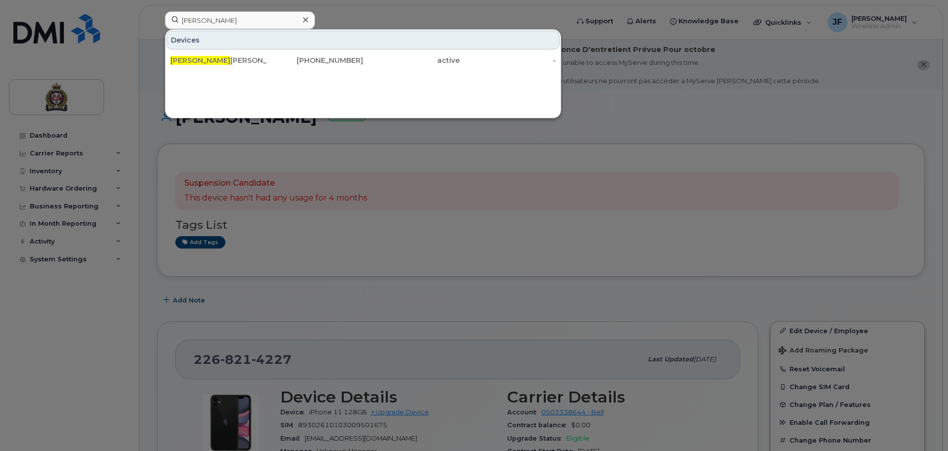
drag, startPoint x: 231, startPoint y: 57, endPoint x: 544, endPoint y: 122, distance: 319.3
click at [231, 57] on div "Kim Gould" at bounding box center [218, 60] width 97 height 10
